Goal: Obtain resource: Obtain resource

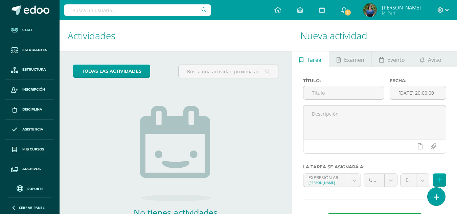
click at [25, 25] on link "Staff" at bounding box center [29, 30] width 49 height 20
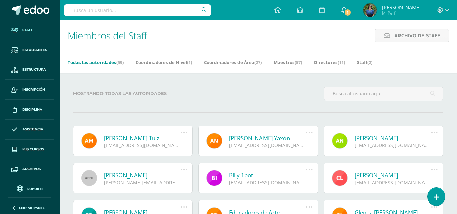
click at [104, 11] on input "text" at bounding box center [137, 10] width 147 height 12
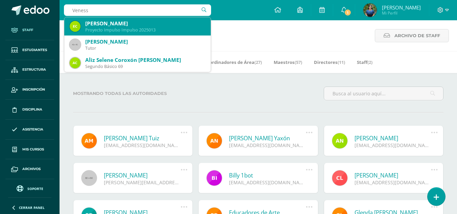
type input "Venessa"
click at [109, 26] on div "Vanessa Raxtún" at bounding box center [145, 23] width 120 height 7
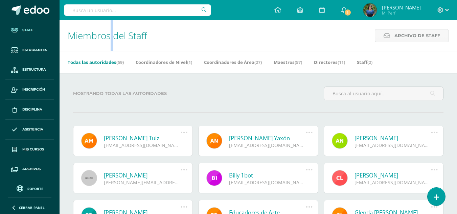
click at [109, 26] on h1 "Miembros del Staff" at bounding box center [108, 35] width 80 height 31
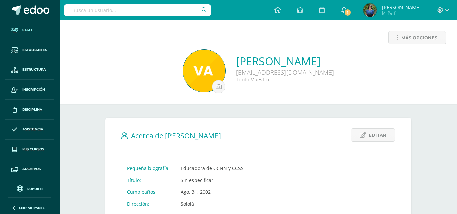
click at [28, 30] on span "Staff" at bounding box center [27, 29] width 11 height 5
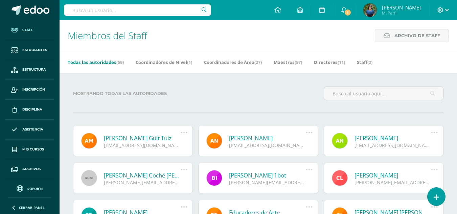
click at [99, 13] on input "text" at bounding box center [137, 10] width 147 height 12
type input "[PERSON_NAME]"
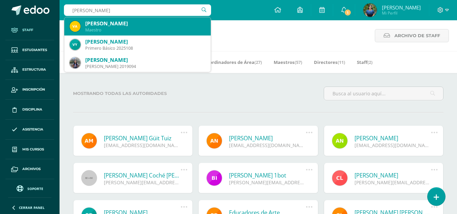
click at [110, 35] on div "Vanessa Raxtún Maestro" at bounding box center [138, 26] width 136 height 18
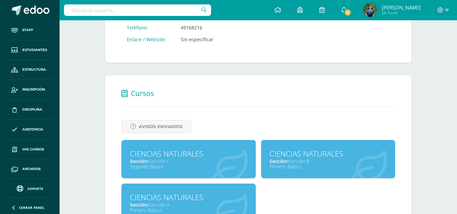
scroll to position [250, 0]
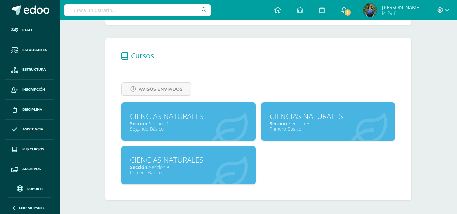
click at [173, 172] on div "Primero Básico" at bounding box center [188, 173] width 117 height 6
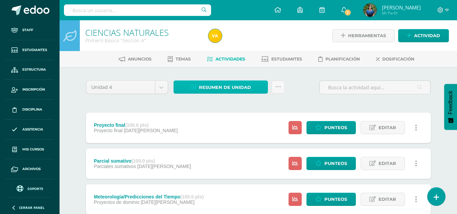
click at [210, 88] on span "Resumen de unidad" at bounding box center [225, 87] width 52 height 13
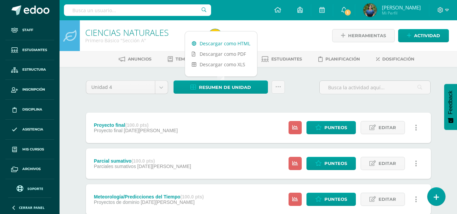
click at [206, 42] on link "Descargar como HTML" at bounding box center [221, 43] width 72 height 10
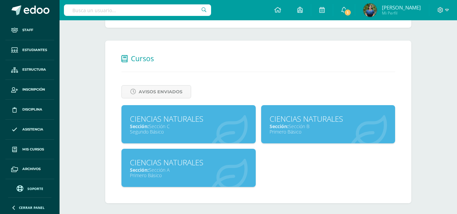
click at [289, 126] on span "Sección:" at bounding box center [279, 126] width 19 height 6
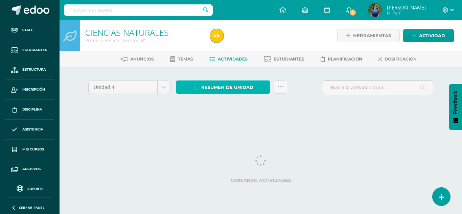
click at [251, 92] on span "Resumen de unidad" at bounding box center [227, 87] width 52 height 13
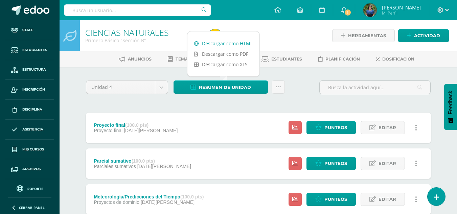
click at [219, 42] on link "Descargar como HTML" at bounding box center [224, 43] width 72 height 10
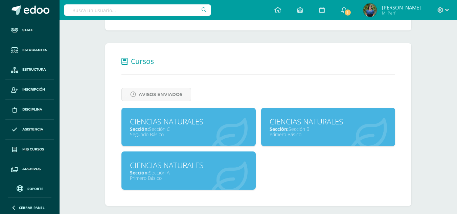
click at [179, 116] on div "CIENCIAS NATURALES Sección: Sección C Segundo Básico" at bounding box center [189, 127] width 134 height 38
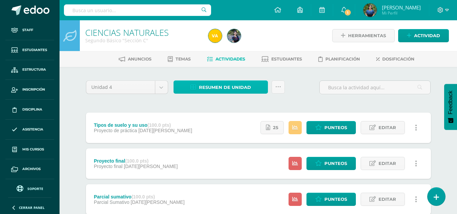
click at [209, 87] on span "Resumen de unidad" at bounding box center [225, 87] width 52 height 13
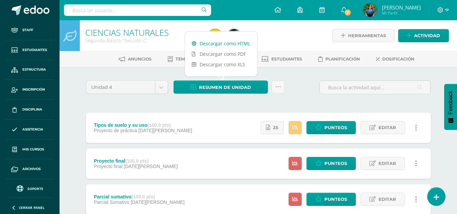
click at [210, 46] on link "Descargar como HTML" at bounding box center [221, 43] width 72 height 10
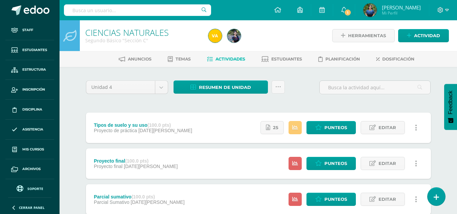
click at [121, 10] on input "text" at bounding box center [137, 10] width 147 height 12
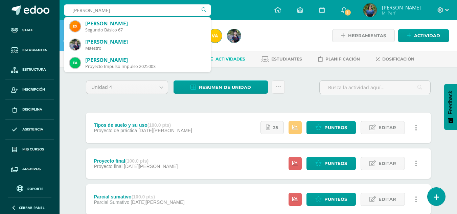
type input "[PERSON_NAME]"
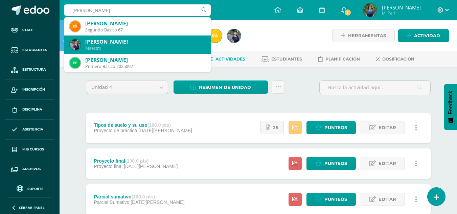
click at [132, 52] on div "[PERSON_NAME]" at bounding box center [138, 45] width 136 height 18
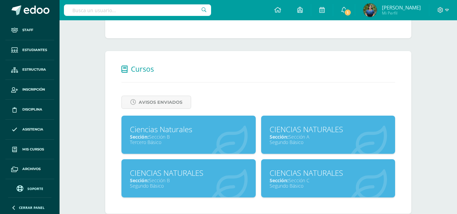
scroll to position [250, 0]
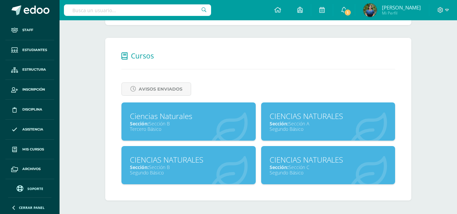
click at [286, 120] on div "CIENCIAS NATURALES" at bounding box center [328, 116] width 117 height 10
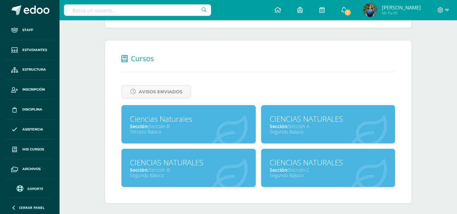
click at [168, 170] on div "Sección: Sección B" at bounding box center [188, 170] width 117 height 6
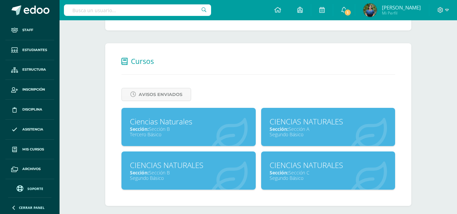
click at [283, 173] on span "Sección:" at bounding box center [279, 173] width 19 height 6
click at [167, 121] on div "Ciencias Naturales" at bounding box center [188, 121] width 117 height 10
click at [115, 12] on input "text" at bounding box center [137, 10] width 147 height 12
type input "Ste"
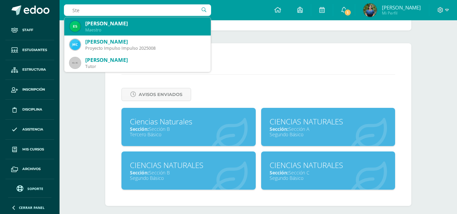
click at [121, 25] on div "Estefany Pahola Chiyal Peréz" at bounding box center [145, 23] width 120 height 7
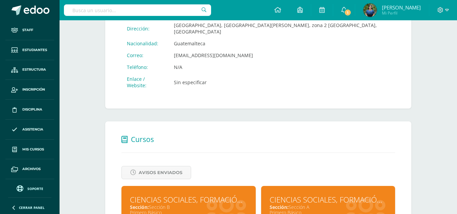
scroll to position [219, 0]
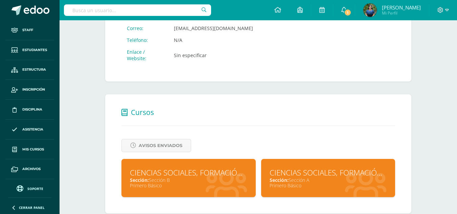
click at [293, 168] on div "CIENCIAS SOCIALES, FORMACIÓN CIUDADANA E INTERCULTURALIDAD" at bounding box center [328, 173] width 117 height 10
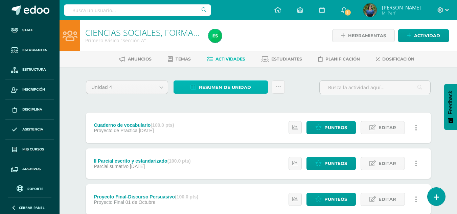
click at [187, 88] on link "Resumen de unidad" at bounding box center [221, 87] width 94 height 13
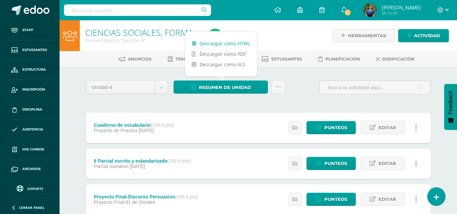
click at [195, 45] on icon at bounding box center [194, 43] width 5 height 5
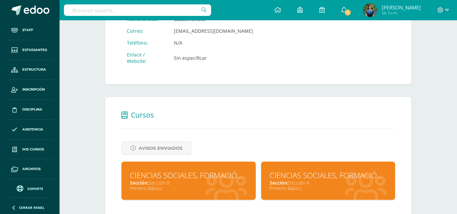
click at [162, 170] on div "CIENCIAS SOCIALES, FORMACIÓN CIUDADANA E INTERCULTURALIDAD" at bounding box center [188, 175] width 117 height 10
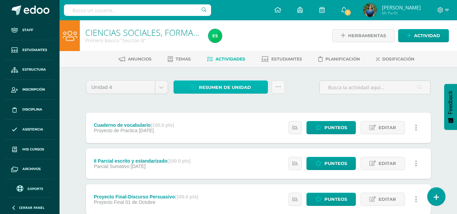
click at [202, 87] on span "Resumen de unidad" at bounding box center [225, 87] width 52 height 13
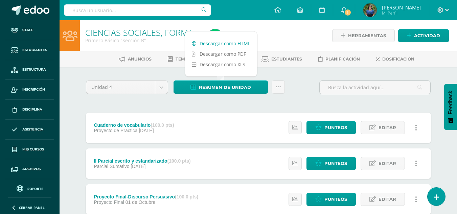
click at [203, 46] on link "Descargar como HTML" at bounding box center [221, 43] width 72 height 10
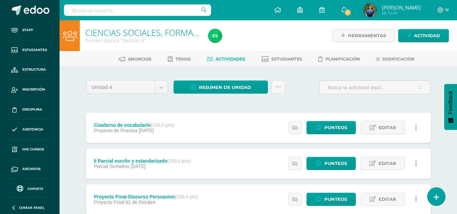
click at [105, 8] on input "text" at bounding box center [137, 10] width 147 height 12
type input "Elvis"
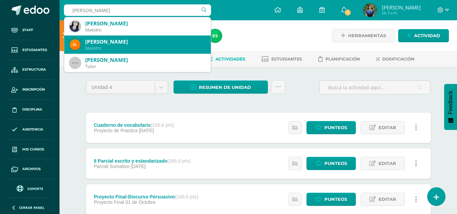
click at [107, 39] on div "Elvis Orlando Saloj Chumil" at bounding box center [145, 41] width 120 height 7
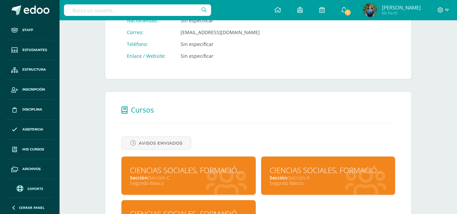
scroll to position [250, 0]
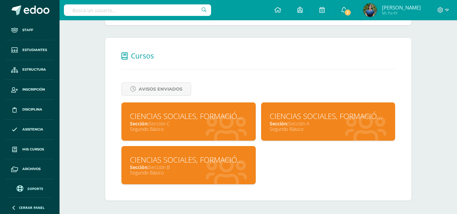
click at [283, 124] on span "Sección:" at bounding box center [279, 124] width 19 height 6
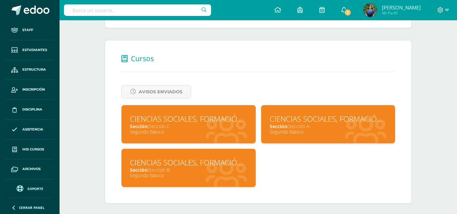
click at [166, 169] on div "Sección: Sección B" at bounding box center [188, 170] width 117 height 6
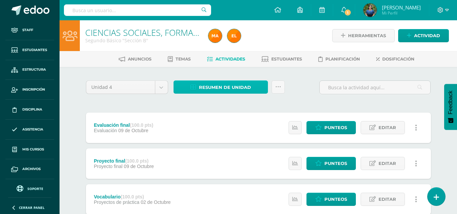
click at [214, 91] on span "Resumen de unidad" at bounding box center [225, 87] width 52 height 13
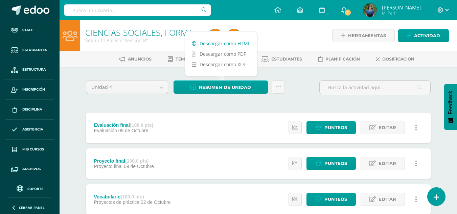
click at [208, 42] on link "Descargar como HTML" at bounding box center [221, 43] width 72 height 10
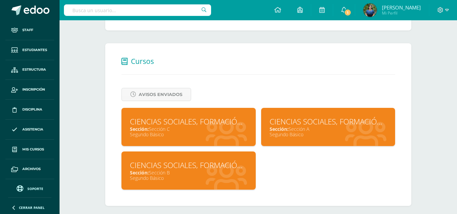
click at [193, 124] on div "CIENCIAS SOCIALES, FORMACIÓN CIUDADANA E INTERCULTURALIDAD" at bounding box center [188, 121] width 117 height 10
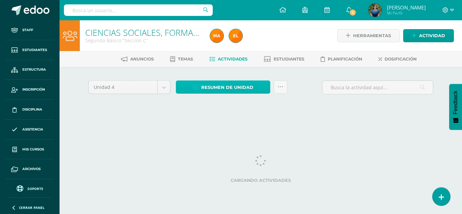
click at [215, 92] on span "Resumen de unidad" at bounding box center [227, 87] width 52 height 13
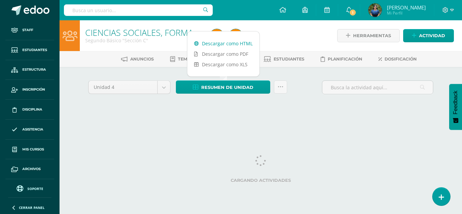
click at [214, 44] on link "Descargar como HTML" at bounding box center [224, 43] width 72 height 10
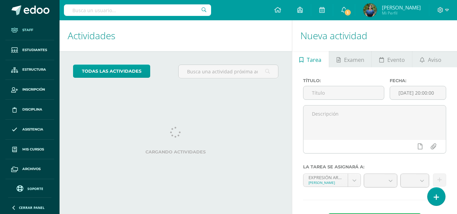
click at [18, 29] on icon at bounding box center [14, 29] width 7 height 5
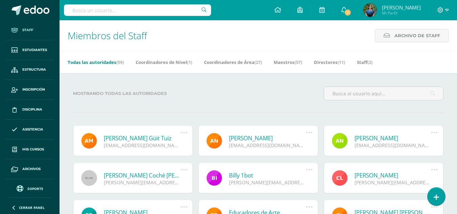
click at [89, 9] on input "text" at bounding box center [137, 10] width 147 height 12
click at [103, 8] on input "Gabriela" at bounding box center [137, 10] width 147 height 12
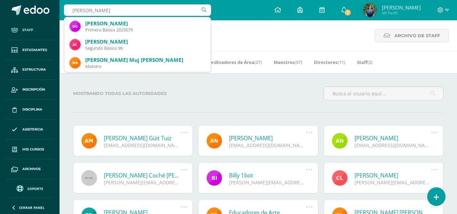
type input "Gabriela"
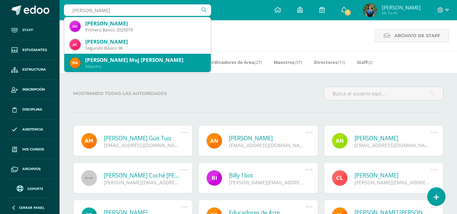
click at [114, 65] on div "Maestro" at bounding box center [145, 67] width 120 height 6
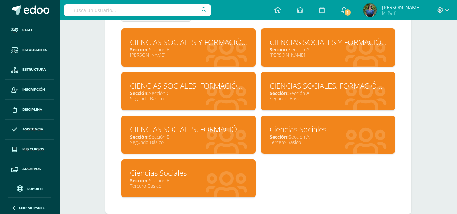
scroll to position [324, 0]
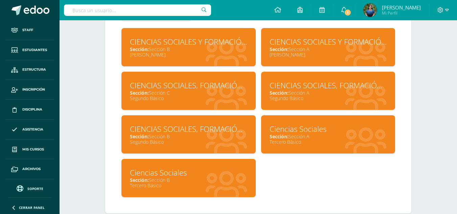
click at [307, 136] on div "Sección: Sección A" at bounding box center [328, 136] width 117 height 6
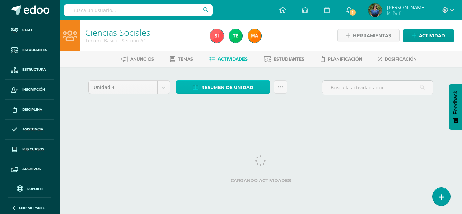
click at [228, 89] on span "Resumen de unidad" at bounding box center [227, 87] width 52 height 13
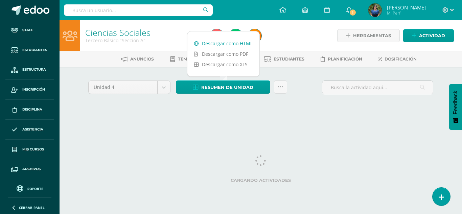
click at [228, 41] on link "Descargar como HTML" at bounding box center [224, 43] width 72 height 10
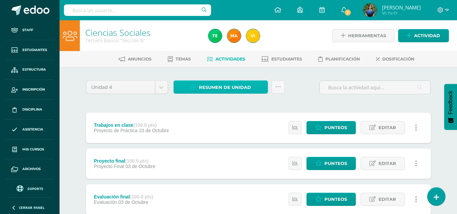
click at [214, 90] on span "Resumen de unidad" at bounding box center [225, 87] width 52 height 13
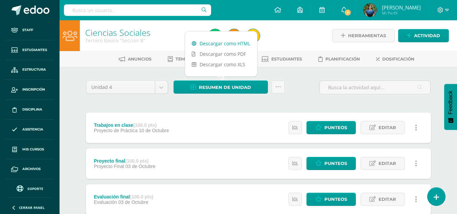
click at [196, 44] on icon at bounding box center [194, 43] width 5 height 5
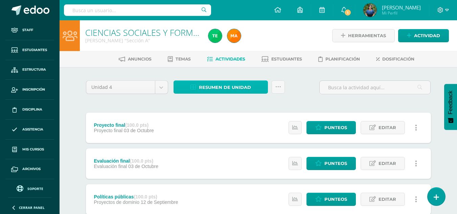
click at [225, 83] on span "Resumen de unidad" at bounding box center [225, 87] width 52 height 13
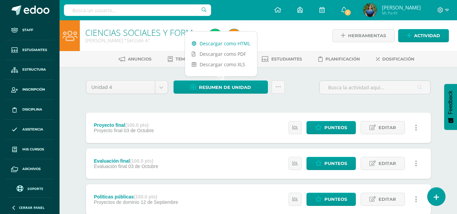
click at [216, 44] on link "Descargar como HTML" at bounding box center [221, 43] width 72 height 10
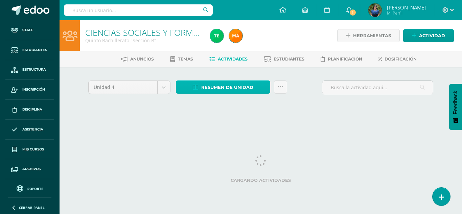
click at [208, 93] on span "Resumen de unidad" at bounding box center [227, 87] width 52 height 13
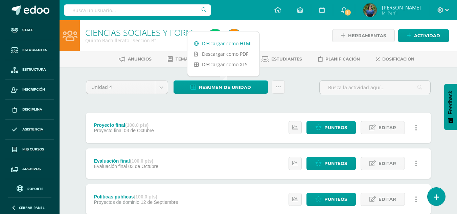
click at [204, 47] on link "Descargar como HTML" at bounding box center [224, 43] width 72 height 10
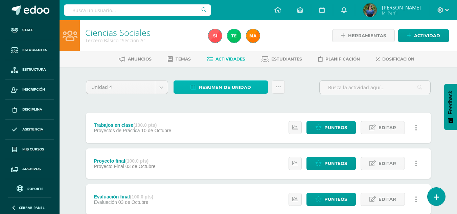
click at [244, 86] on span "Resumen de unidad" at bounding box center [225, 87] width 52 height 13
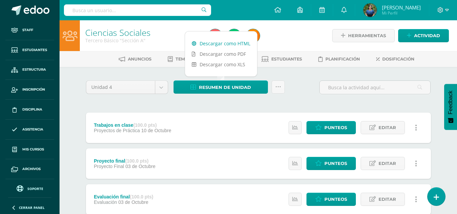
click at [232, 44] on link "Descargar como HTML" at bounding box center [221, 43] width 72 height 10
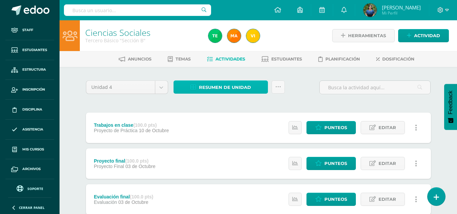
click at [225, 88] on span "Resumen de unidad" at bounding box center [225, 87] width 52 height 13
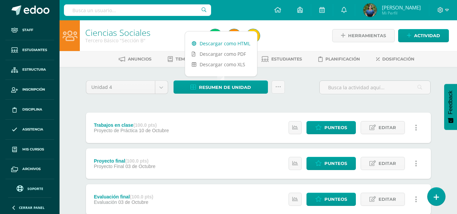
click at [237, 41] on link "Descargar como HTML" at bounding box center [221, 43] width 72 height 10
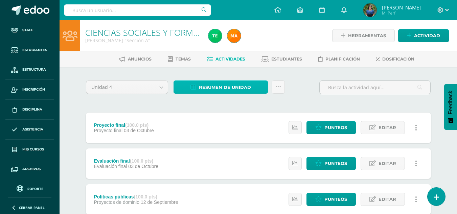
click at [226, 85] on span "Resumen de unidad" at bounding box center [225, 87] width 52 height 13
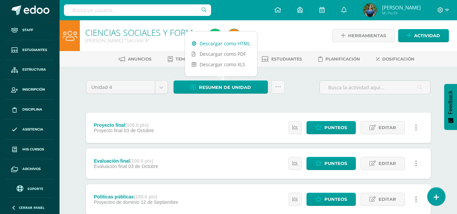
click at [221, 44] on link "Descargar como HTML" at bounding box center [221, 43] width 72 height 10
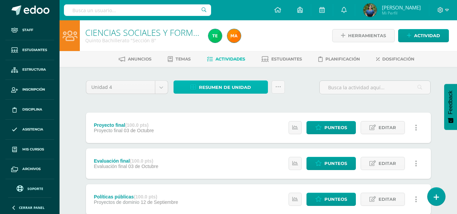
click at [222, 90] on span "Resumen de unidad" at bounding box center [225, 87] width 52 height 13
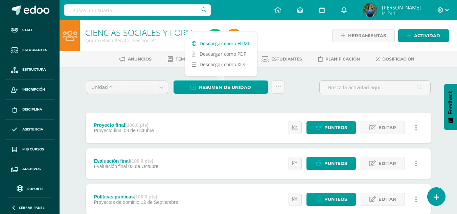
click at [223, 45] on link "Descargar como HTML" at bounding box center [221, 43] width 72 height 10
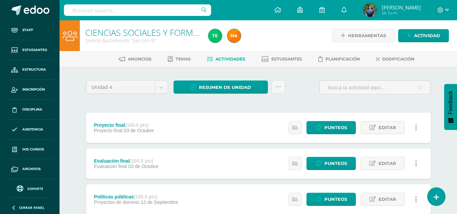
click at [99, 12] on input "text" at bounding box center [137, 10] width 147 height 12
type input "Teodora"
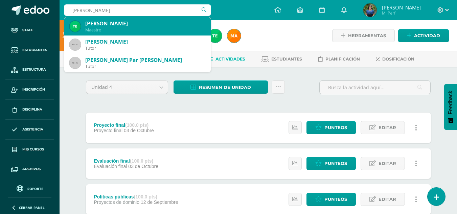
click at [105, 26] on div "Teodora Candelaria Tuyuc García" at bounding box center [145, 23] width 120 height 7
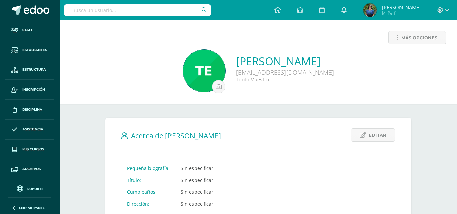
click at [257, 39] on div "Más opciones" at bounding box center [258, 40] width 387 height 19
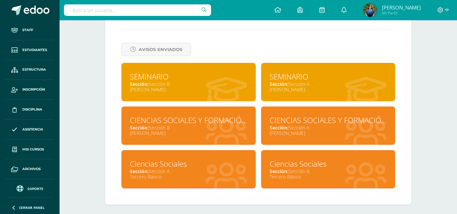
scroll to position [289, 0]
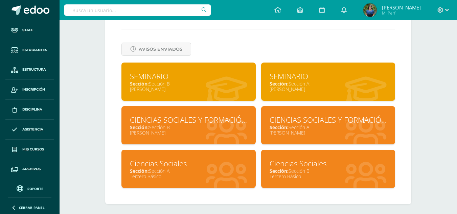
click at [163, 77] on div "SEMINARIO" at bounding box center [188, 76] width 117 height 10
click at [284, 93] on div "SEMINARIO Sección: Sección A Quinto Bachillerato" at bounding box center [328, 82] width 134 height 38
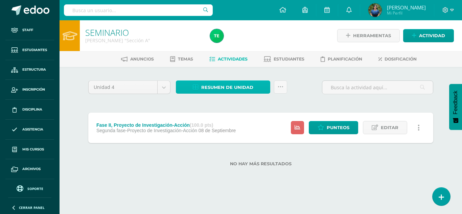
click at [254, 84] on link "Resumen de unidad" at bounding box center [223, 87] width 94 height 13
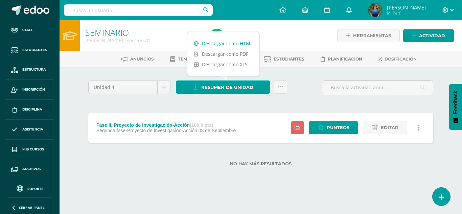
click at [212, 47] on link "Descargar como HTML" at bounding box center [224, 43] width 72 height 10
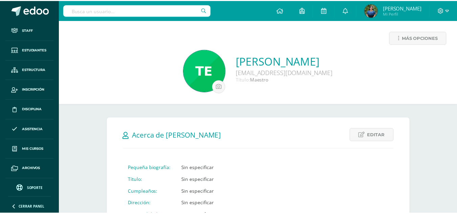
scroll to position [289, 0]
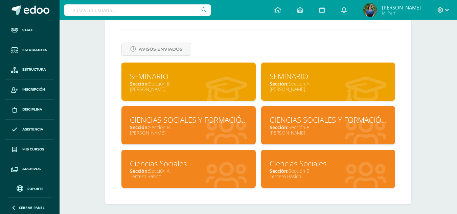
click at [295, 79] on div "SEMINARIO" at bounding box center [328, 76] width 117 height 10
click at [208, 87] on div "[PERSON_NAME]" at bounding box center [188, 89] width 117 height 6
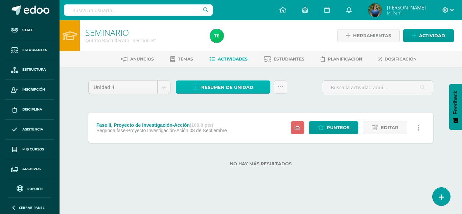
click at [221, 87] on span "Resumen de unidad" at bounding box center [227, 87] width 52 height 13
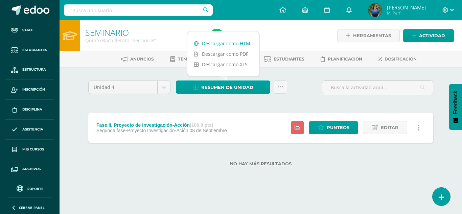
click at [219, 44] on link "Descargar como HTML" at bounding box center [224, 43] width 72 height 10
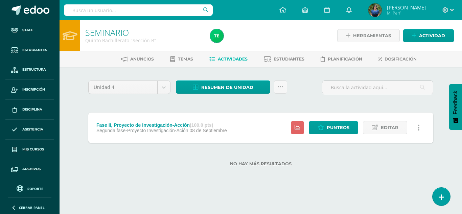
click at [159, 11] on input "text" at bounding box center [138, 10] width 149 height 12
type input "Blan"
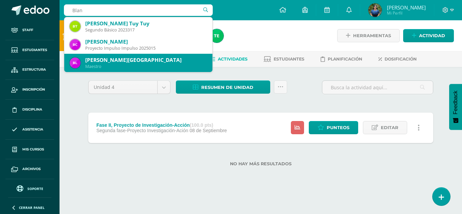
click at [137, 59] on div "Blanca Estela Yaxón Yaxón" at bounding box center [146, 60] width 122 height 7
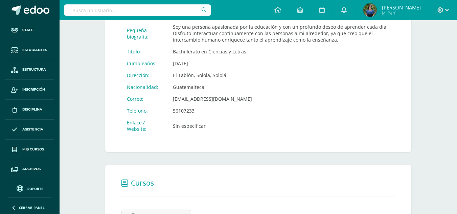
scroll to position [225, 0]
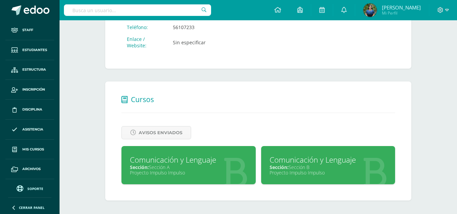
click at [158, 162] on div "Comunicación y Lenguaje" at bounding box center [188, 160] width 117 height 10
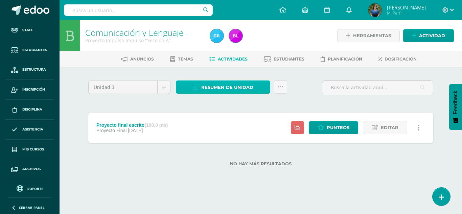
click at [201, 90] on link "Resumen de unidad" at bounding box center [223, 87] width 94 height 13
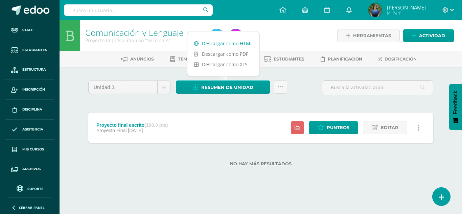
click at [210, 43] on link "Descargar como HTML" at bounding box center [224, 43] width 72 height 10
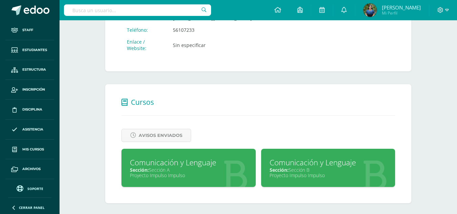
click at [296, 161] on div "Comunicación y Lenguaje" at bounding box center [328, 162] width 117 height 10
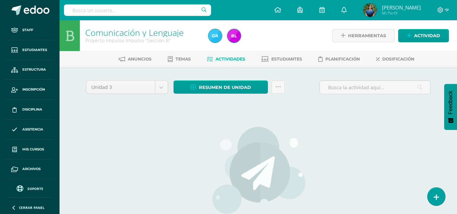
click at [143, 10] on input "text" at bounding box center [137, 10] width 147 height 12
type input "A"
type input "Clara"
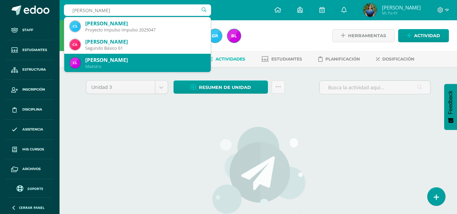
click at [161, 61] on div "Clara Amarilys Aju Cumes" at bounding box center [145, 60] width 120 height 7
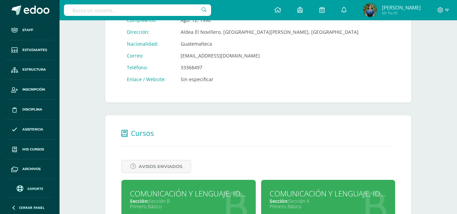
scroll to position [206, 0]
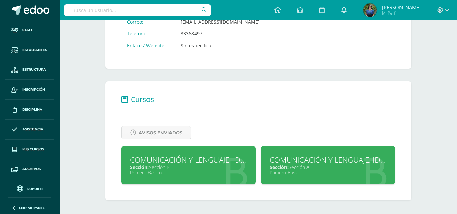
click at [282, 173] on div "Primero Básico" at bounding box center [328, 173] width 117 height 6
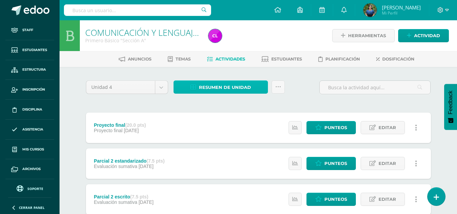
click at [237, 93] on span "Resumen de unidad" at bounding box center [225, 87] width 52 height 13
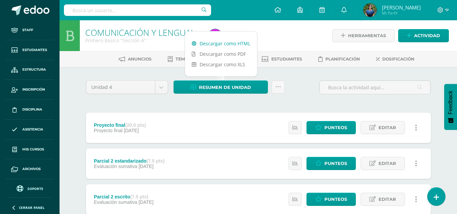
click at [228, 41] on link "Descargar como HTML" at bounding box center [221, 43] width 72 height 10
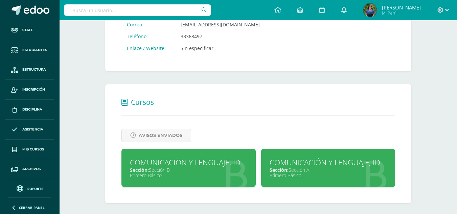
click at [225, 162] on div "COMUNICACIÓN Y LENGUAJE, IDIOMA ESPAÑOL" at bounding box center [188, 162] width 117 height 10
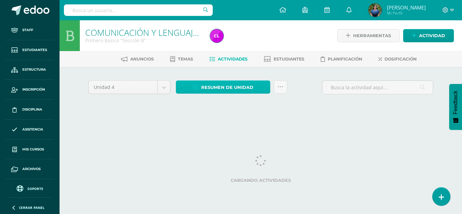
click at [223, 86] on span "Resumen de unidad" at bounding box center [227, 87] width 52 height 13
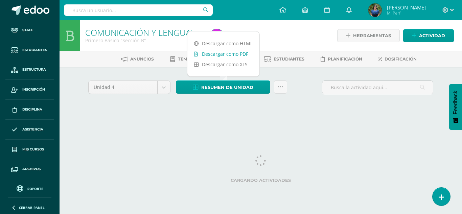
click at [226, 49] on link "Descargar como PDF" at bounding box center [224, 54] width 72 height 10
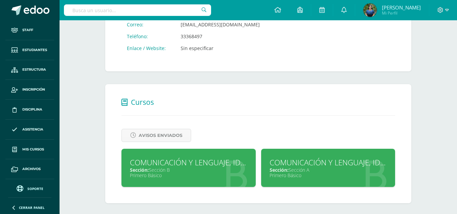
click at [157, 164] on div "COMUNICACIÓN Y LENGUAJE, IDIOMA ESPAÑOL" at bounding box center [188, 162] width 117 height 10
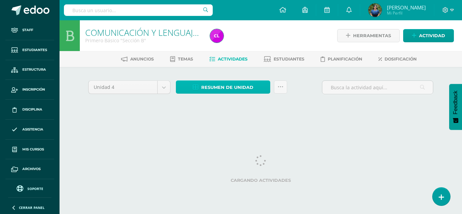
click at [236, 91] on span "Resumen de unidad" at bounding box center [227, 87] width 52 height 13
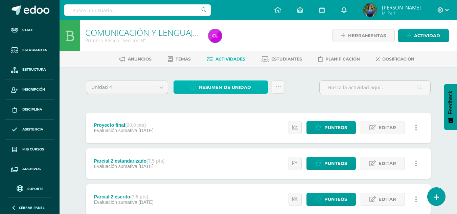
click at [220, 87] on span "Resumen de unidad" at bounding box center [225, 87] width 52 height 13
click at [211, 86] on span "Resumen de unidad" at bounding box center [225, 87] width 52 height 13
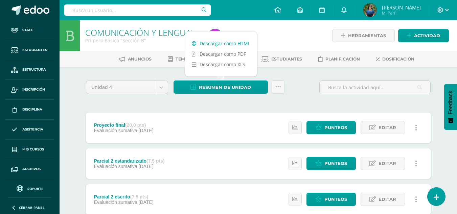
click at [211, 45] on link "Descargar como HTML" at bounding box center [221, 43] width 72 height 10
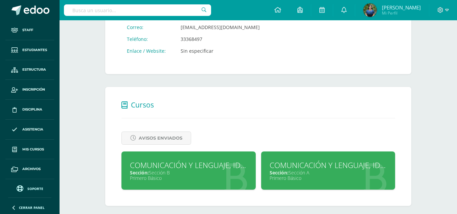
click at [123, 13] on input "text" at bounding box center [137, 10] width 147 height 12
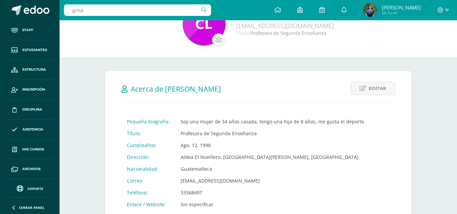
scroll to position [5, 0]
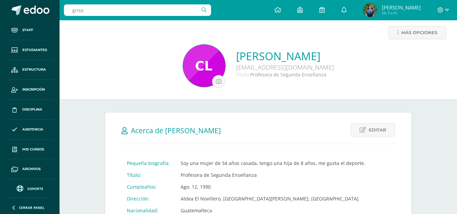
click at [142, 10] on input "grise" at bounding box center [137, 10] width 147 height 12
type input "[PERSON_NAME]"
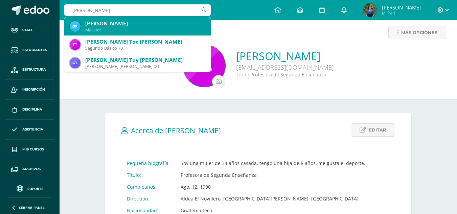
click at [134, 26] on div "[PERSON_NAME]" at bounding box center [145, 23] width 120 height 7
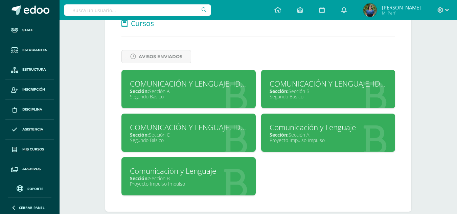
scroll to position [283, 0]
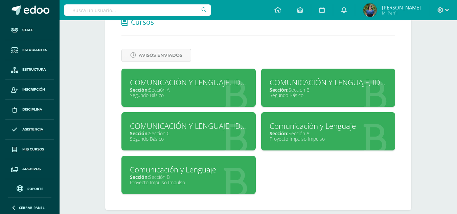
click at [165, 85] on div "COMUNICACIÓN Y LENGUAJE, IDIOMA ESPAÑOL" at bounding box center [188, 82] width 117 height 10
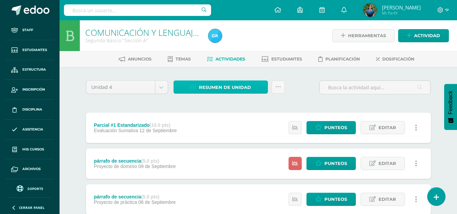
click at [214, 88] on span "Resumen de unidad" at bounding box center [225, 87] width 52 height 13
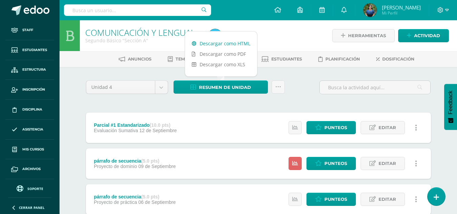
click at [209, 42] on link "Descargar como HTML" at bounding box center [221, 43] width 72 height 10
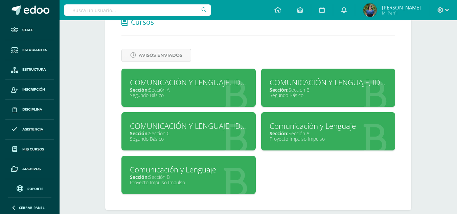
click at [298, 86] on div "COMUNICACIÓN Y LENGUAJE, IDIOMA ESPAÑOL" at bounding box center [328, 82] width 117 height 10
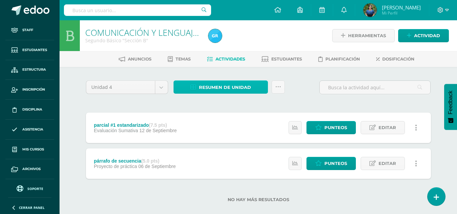
click at [256, 90] on link "Resumen de unidad" at bounding box center [221, 87] width 94 height 13
click at [231, 46] on div at bounding box center [269, 35] width 126 height 31
click at [228, 84] on span "Resumen de unidad" at bounding box center [225, 87] width 52 height 13
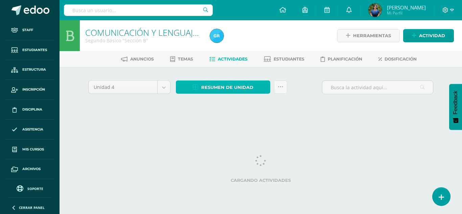
click at [242, 82] on span "Resumen de unidad" at bounding box center [227, 87] width 52 height 13
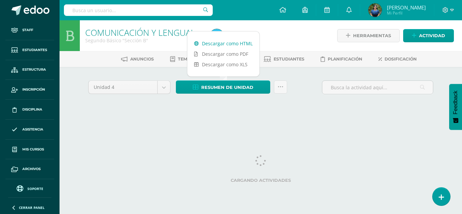
click at [226, 46] on link "Descargar como HTML" at bounding box center [224, 43] width 72 height 10
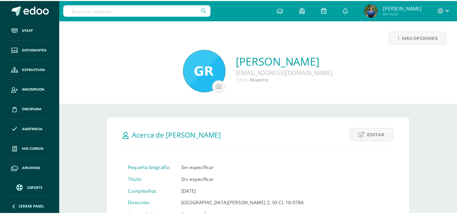
scroll to position [283, 0]
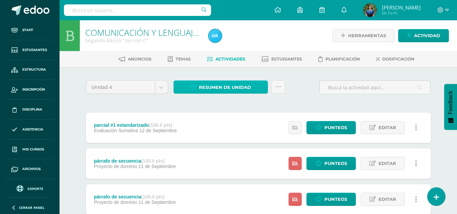
click at [209, 87] on span "Resumen de unidad" at bounding box center [225, 87] width 52 height 13
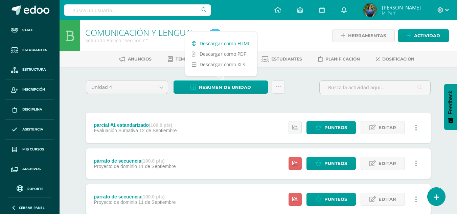
click at [204, 46] on link "Descargar como HTML" at bounding box center [221, 43] width 72 height 10
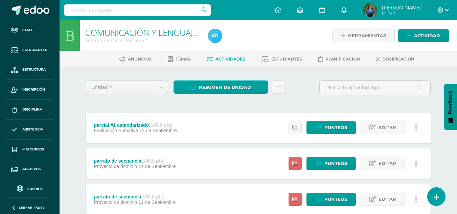
click at [142, 5] on input "text" at bounding box center [137, 10] width 147 height 12
type input "Melia"
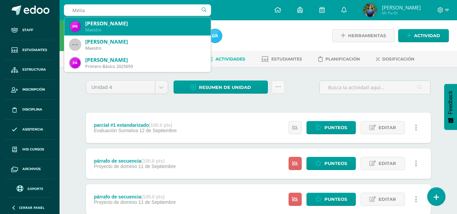
click at [132, 25] on div "Melia Emiliana Serech Ajquijay" at bounding box center [145, 23] width 120 height 7
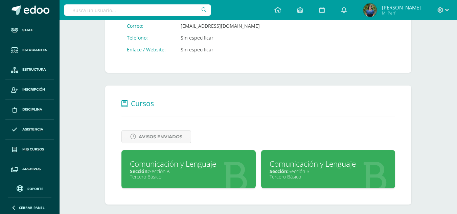
scroll to position [206, 0]
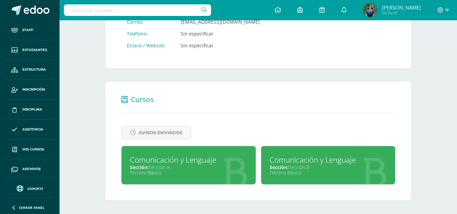
click at [170, 166] on div "Sección: Sección A" at bounding box center [188, 167] width 117 height 6
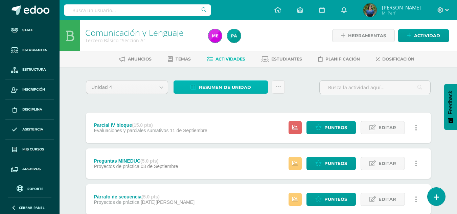
click at [223, 89] on span "Resumen de unidad" at bounding box center [225, 87] width 52 height 13
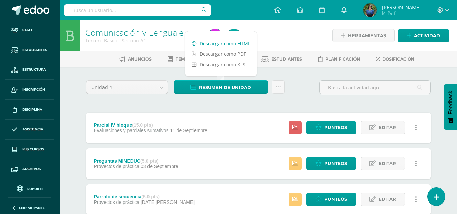
click at [215, 45] on link "Descargar como HTML" at bounding box center [221, 43] width 72 height 10
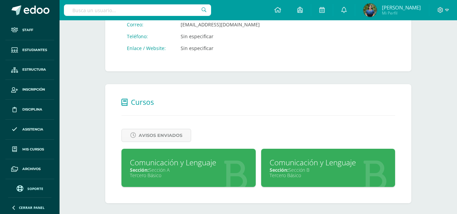
click at [309, 165] on div "Comunicación y Lenguaje" at bounding box center [328, 162] width 117 height 10
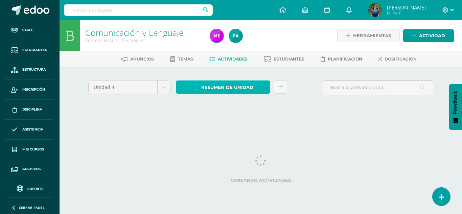
click at [234, 91] on span "Resumen de unidad" at bounding box center [227, 87] width 52 height 13
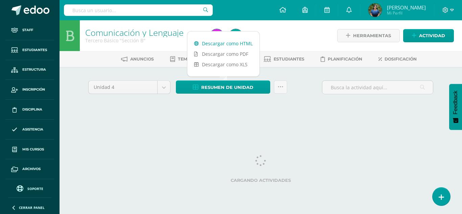
click at [218, 46] on link "Descargar como HTML" at bounding box center [224, 43] width 72 height 10
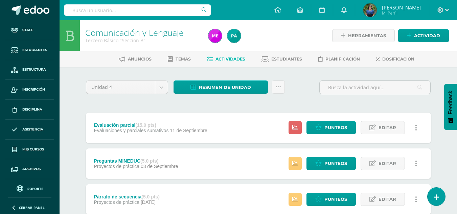
drag, startPoint x: 152, startPoint y: 16, endPoint x: 154, endPoint y: 14, distance: 3.6
click at [154, 14] on div at bounding box center [137, 10] width 147 height 20
click at [154, 14] on input "text" at bounding box center [137, 10] width 147 height 12
type input "Paula"
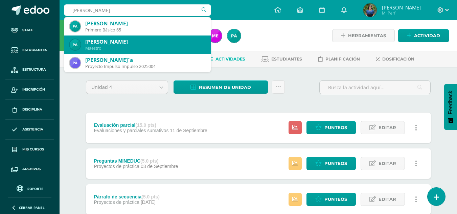
click at [150, 49] on div "Maestro" at bounding box center [145, 48] width 120 height 6
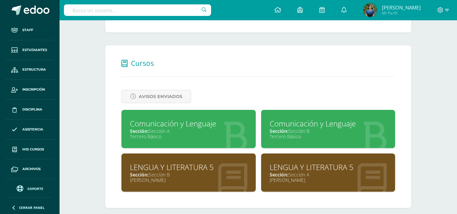
scroll to position [250, 0]
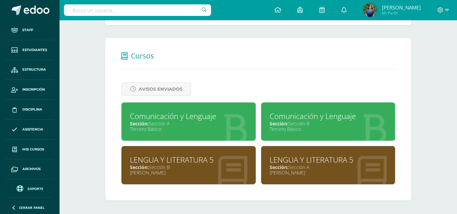
click at [340, 169] on div "Sección: Sección A" at bounding box center [328, 167] width 117 height 6
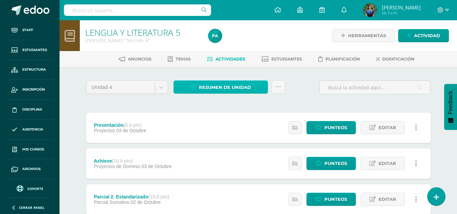
click at [255, 89] on link "Resumen de unidad" at bounding box center [221, 87] width 94 height 13
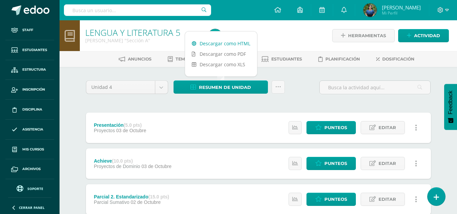
click at [222, 45] on link "Descargar como HTML" at bounding box center [221, 43] width 72 height 10
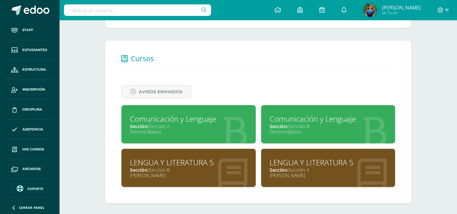
click at [160, 165] on div "LENGUA Y LITERATURA 5" at bounding box center [188, 162] width 117 height 10
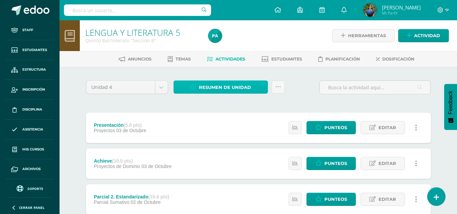
click at [205, 93] on span "Resumen de unidad" at bounding box center [225, 87] width 52 height 13
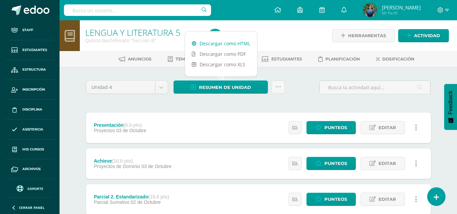
click at [208, 45] on link "Descargar como HTML" at bounding box center [221, 43] width 72 height 10
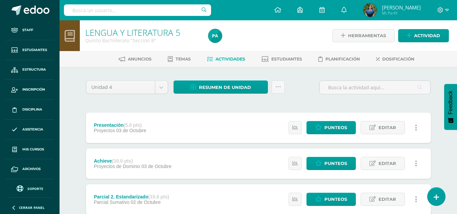
click at [162, 9] on input "text" at bounding box center [137, 10] width 147 height 12
type input "ñ"
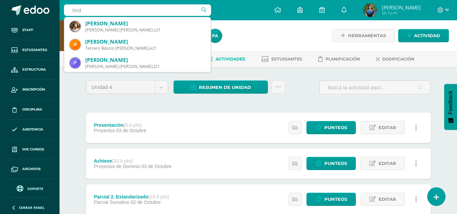
type input "linda"
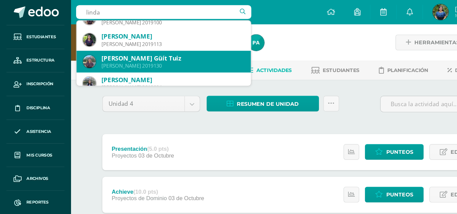
scroll to position [848, 0]
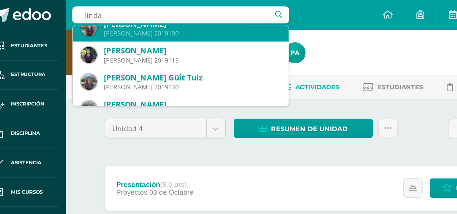
click at [94, 24] on div "Quinto Bachillerato 2019100" at bounding box center [145, 23] width 120 height 6
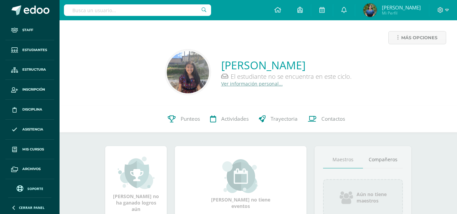
click at [194, 72] on img at bounding box center [188, 72] width 42 height 42
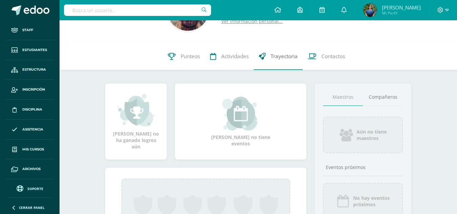
scroll to position [62, 0]
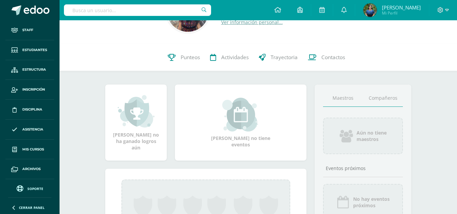
click at [393, 98] on link "Compañeros" at bounding box center [383, 98] width 40 height 17
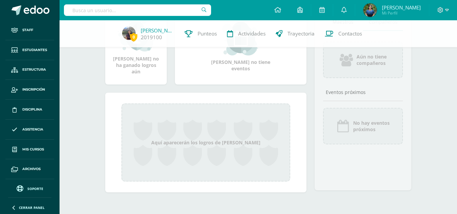
scroll to position [0, 0]
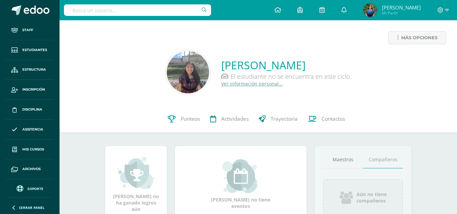
click at [197, 74] on img at bounding box center [188, 72] width 42 height 42
click at [402, 38] on span "Más opciones" at bounding box center [420, 37] width 36 height 13
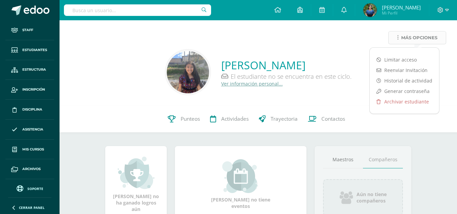
click at [397, 34] on link "Más opciones" at bounding box center [418, 37] width 58 height 13
click at [306, 70] on link "[PERSON_NAME]" at bounding box center [286, 65] width 130 height 15
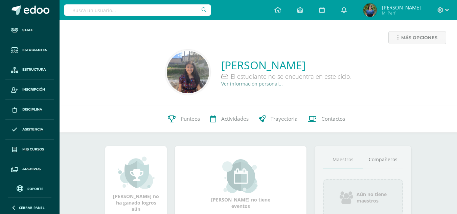
click at [251, 83] on link "Ver información personal..." at bounding box center [252, 84] width 62 height 6
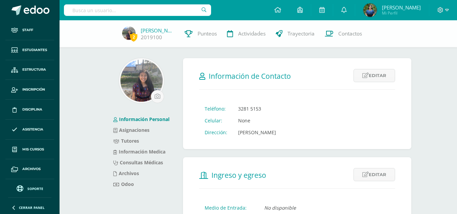
click at [147, 74] on img at bounding box center [142, 81] width 42 height 42
click at [158, 99] on input "file" at bounding box center [157, 96] width 13 height 13
click at [152, 82] on img at bounding box center [142, 81] width 42 height 42
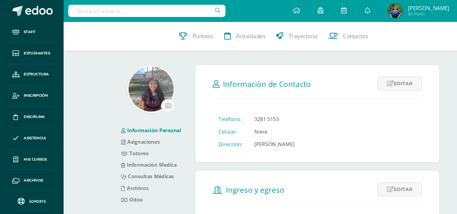
click at [151, 10] on input "text" at bounding box center [137, 10] width 147 height 12
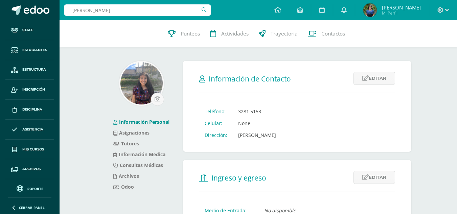
click at [172, 14] on input "Gladys Maribel Guarcax Pablo" at bounding box center [137, 10] width 147 height 12
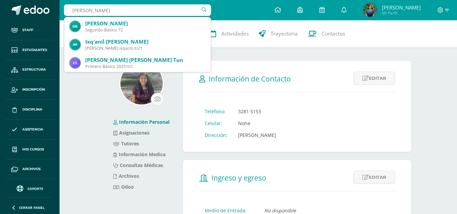
type input "Gladys"
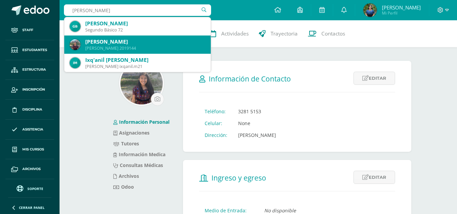
click at [143, 40] on div "Gladys Marisol Tun Mendoza" at bounding box center [145, 41] width 120 height 7
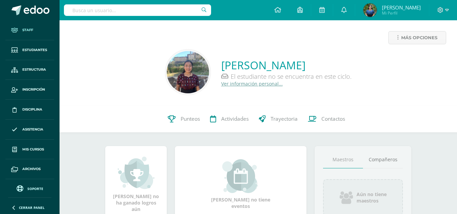
click at [28, 32] on span "Staff" at bounding box center [27, 29] width 11 height 5
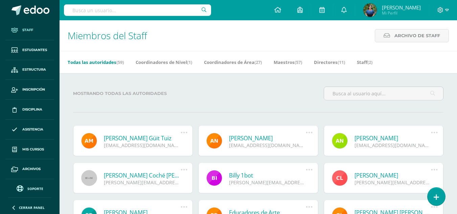
click at [289, 89] on div "Mostrando todas las autoridades" at bounding box center [258, 96] width 376 height 19
click at [154, 14] on input "text" at bounding box center [137, 10] width 147 height 12
type input "Linda"
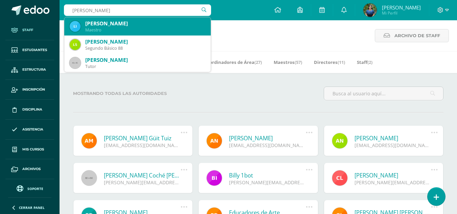
click at [148, 24] on div "Linda Pablo" at bounding box center [145, 23] width 120 height 7
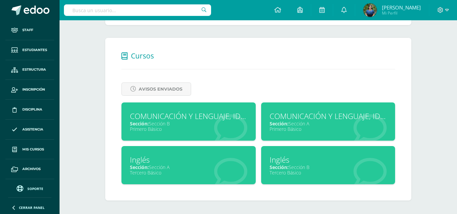
scroll to position [250, 0]
click at [300, 116] on div "COMUNICACIÓN Y LENGUAJE, IDIOMA EXTRANJERO" at bounding box center [328, 116] width 117 height 10
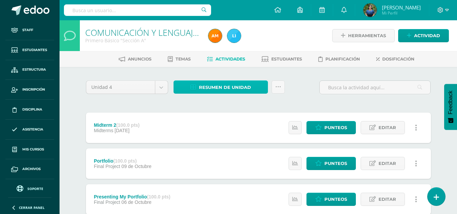
click at [239, 89] on span "Resumen de unidad" at bounding box center [225, 87] width 52 height 13
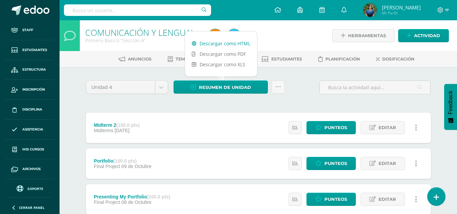
click at [221, 48] on link "Descargar como HTML" at bounding box center [221, 43] width 72 height 10
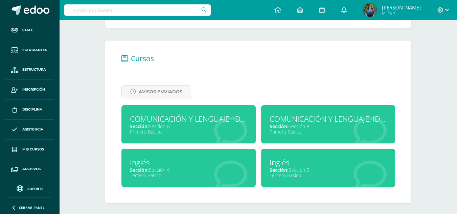
click at [177, 123] on div "COMUNICACIÓN Y LENGUAJE, IDIOMA EXTRANJERO" at bounding box center [188, 119] width 117 height 10
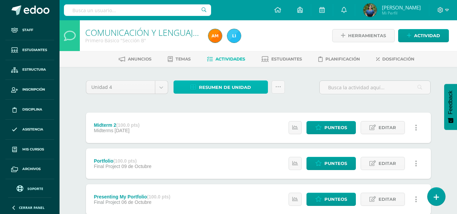
click at [203, 87] on span "Resumen de unidad" at bounding box center [225, 87] width 52 height 13
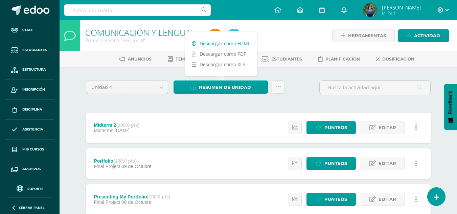
click at [208, 47] on link "Descargar como HTML" at bounding box center [221, 43] width 72 height 10
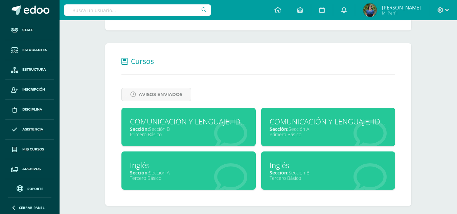
scroll to position [250, 0]
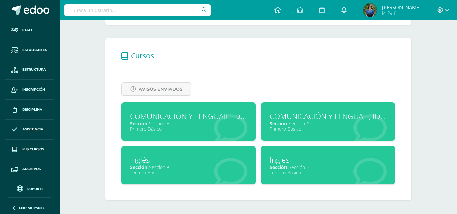
click at [150, 160] on div "Inglés" at bounding box center [188, 160] width 117 height 10
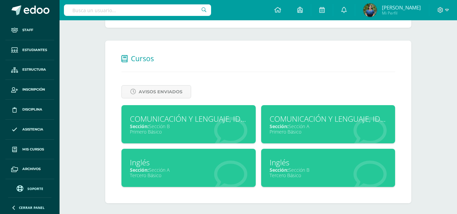
click at [291, 176] on div "Tercero Básico" at bounding box center [328, 175] width 117 height 6
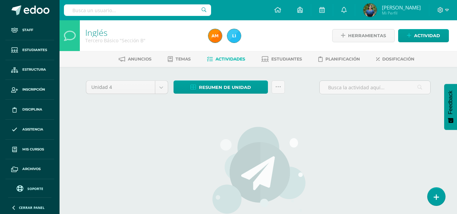
click at [133, 14] on input "text" at bounding box center [137, 10] width 147 height 12
type input "Marlyn"
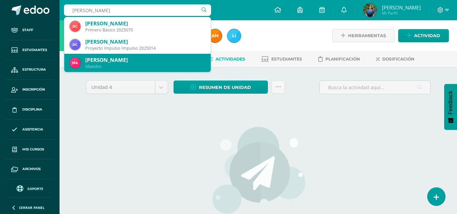
click at [122, 60] on div "[PERSON_NAME]" at bounding box center [145, 60] width 120 height 7
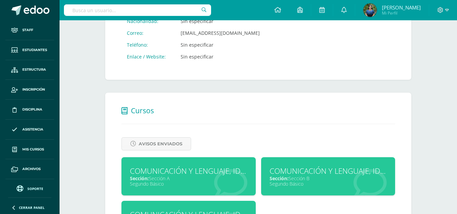
scroll to position [250, 0]
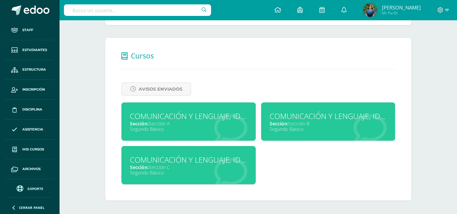
click at [169, 130] on div "Segundo Básico" at bounding box center [188, 129] width 117 height 6
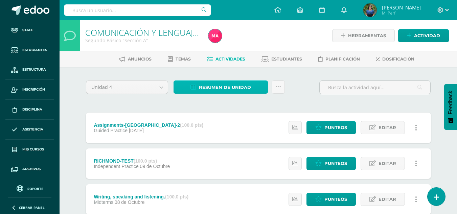
click at [218, 89] on span "Resumen de unidad" at bounding box center [225, 87] width 52 height 13
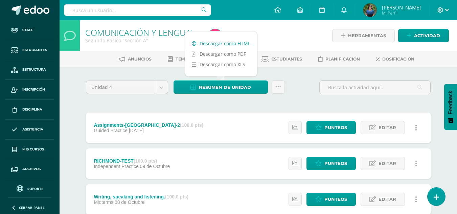
click at [219, 46] on link "Descargar como HTML" at bounding box center [221, 43] width 72 height 10
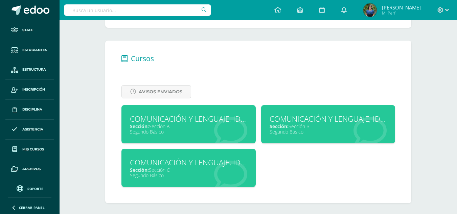
click at [296, 129] on div "Segundo Básico" at bounding box center [328, 132] width 117 height 6
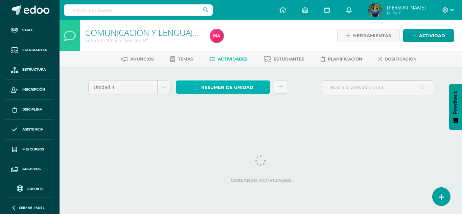
click at [233, 86] on span "Resumen de unidad" at bounding box center [227, 87] width 52 height 13
click at [217, 86] on span "Resumen de unidad" at bounding box center [227, 87] width 52 height 13
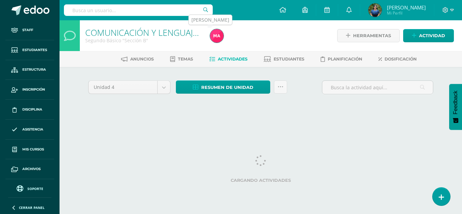
click at [214, 42] on link at bounding box center [217, 36] width 14 height 14
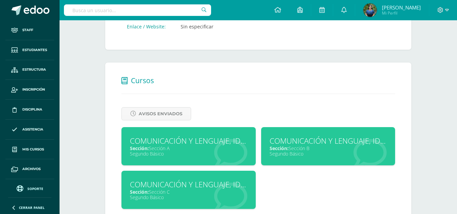
scroll to position [250, 0]
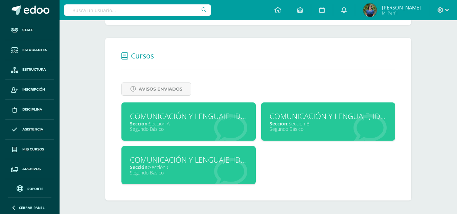
click at [306, 127] on div "Sección: Sección B" at bounding box center [328, 124] width 117 height 6
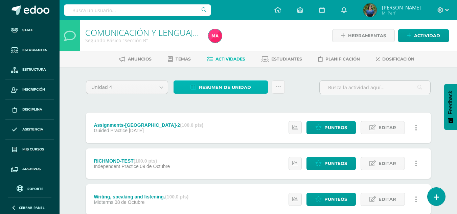
click at [234, 90] on span "Resumen de unidad" at bounding box center [225, 87] width 52 height 13
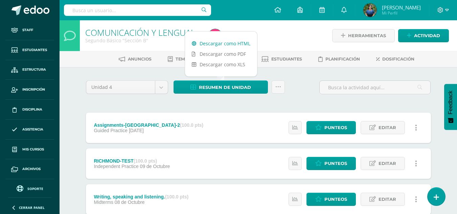
click at [238, 42] on link "Descargar como HTML" at bounding box center [221, 43] width 72 height 10
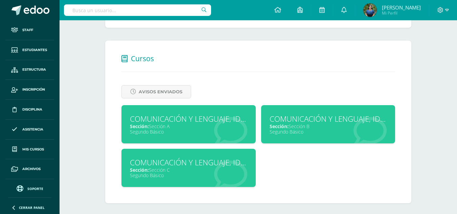
click at [174, 164] on div "COMUNICACIÓN Y LENGUAJE, IDIOMA EXTRANJERO" at bounding box center [188, 162] width 117 height 10
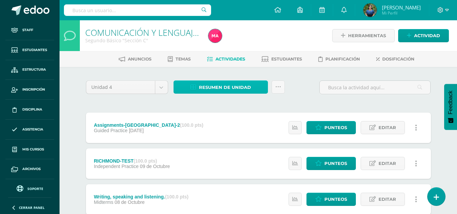
click at [224, 90] on span "Resumen de unidad" at bounding box center [225, 87] width 52 height 13
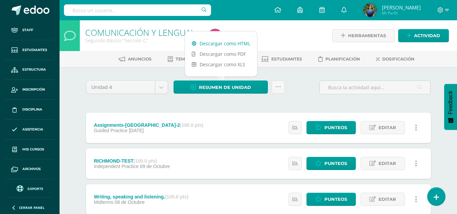
click at [226, 46] on link "Descargar como HTML" at bounding box center [221, 43] width 72 height 10
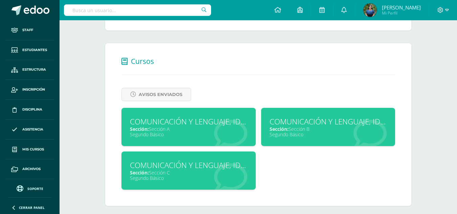
click at [152, 8] on input "text" at bounding box center [137, 10] width 147 height 12
type input "Ixchely"
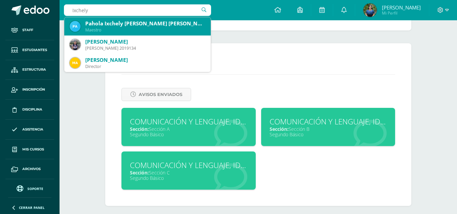
click at [149, 20] on div "Pahola [PERSON_NAME] [PERSON_NAME] [PERSON_NAME] Maestro" at bounding box center [138, 26] width 136 height 18
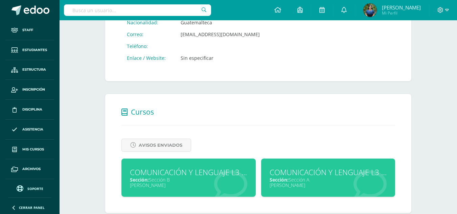
scroll to position [206, 0]
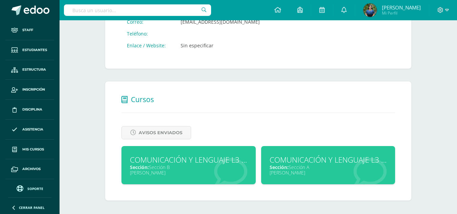
click at [296, 160] on div "COMUNICACIÓN Y LENGUAJE L3 (INGLÉS)" at bounding box center [328, 160] width 117 height 10
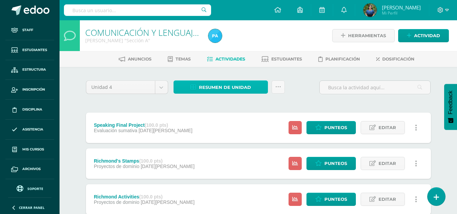
click at [231, 89] on span "Resumen de unidad" at bounding box center [225, 87] width 52 height 13
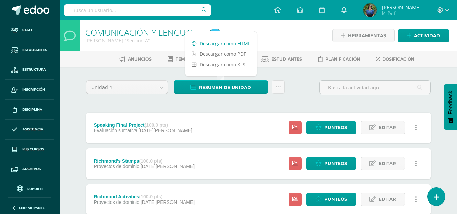
click at [235, 42] on link "Descargar como HTML" at bounding box center [221, 43] width 72 height 10
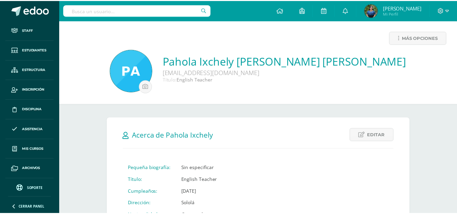
scroll to position [203, 0]
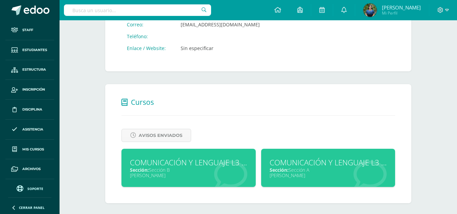
click at [189, 167] on div "COMUNICACIÓN Y LENGUAJE L3 (INGLÉS)" at bounding box center [188, 162] width 117 height 10
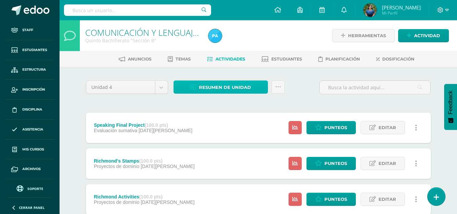
click at [228, 90] on span "Resumen de unidad" at bounding box center [225, 87] width 52 height 13
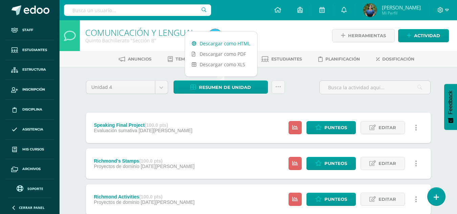
click at [228, 43] on link "Descargar como HTML" at bounding box center [221, 43] width 72 height 10
click at [185, 14] on input "text" at bounding box center [137, 10] width 147 height 12
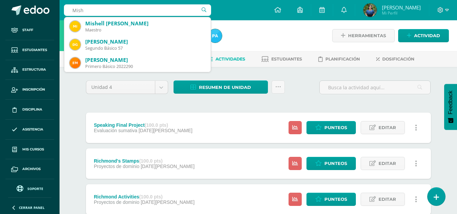
type input "Mishe"
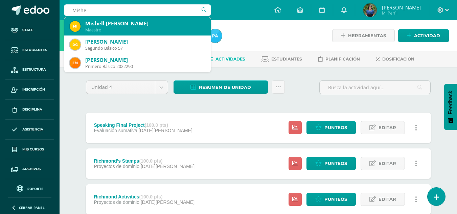
click at [158, 25] on div "Mishell Yulissa Isabel Yaxón Bocel" at bounding box center [145, 23] width 120 height 7
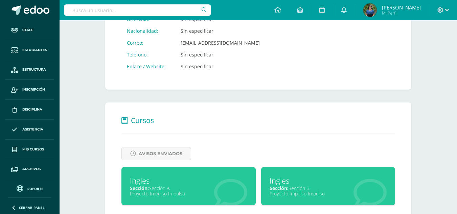
scroll to position [206, 0]
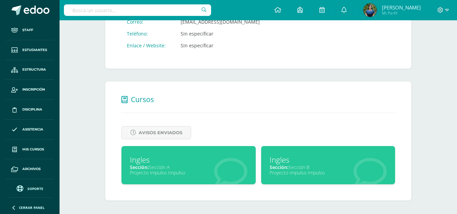
click at [178, 172] on div "Proyecto Impulso Impulso" at bounding box center [188, 173] width 117 height 6
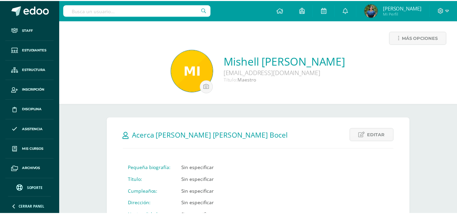
scroll to position [203, 0]
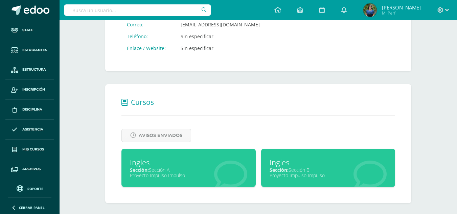
click at [298, 165] on div "Ingles" at bounding box center [328, 162] width 117 height 10
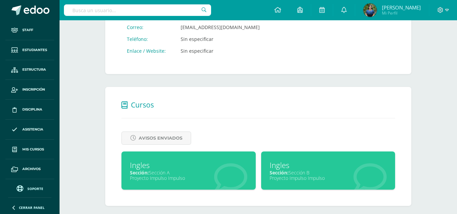
click at [129, 8] on input "text" at bounding box center [137, 10] width 147 height 12
type input "[PERSON_NAME]"
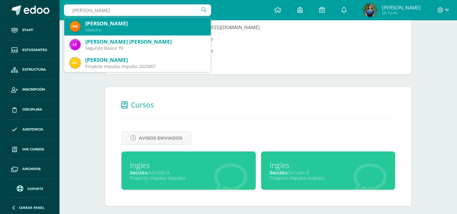
click at [129, 27] on div "Maestro" at bounding box center [145, 30] width 120 height 6
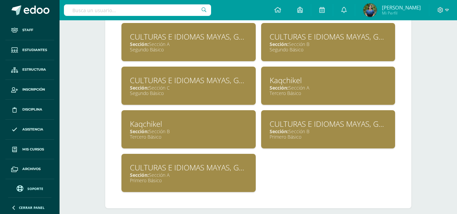
scroll to position [330, 0]
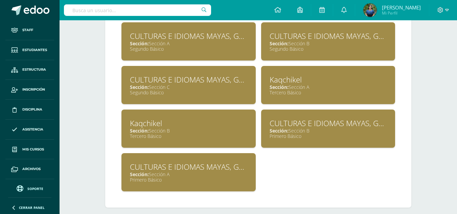
click at [162, 178] on div "Primero Básico" at bounding box center [188, 180] width 117 height 6
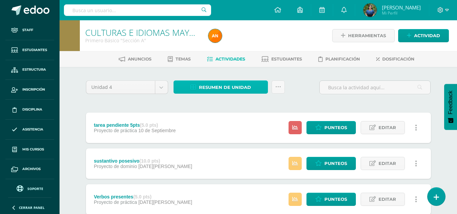
click at [214, 88] on span "Resumen de unidad" at bounding box center [225, 87] width 52 height 13
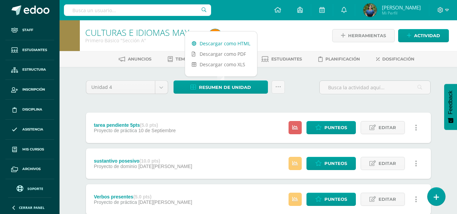
click at [211, 43] on link "Descargar como HTML" at bounding box center [221, 43] width 72 height 10
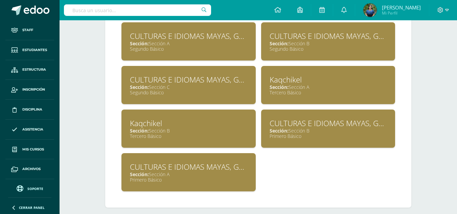
click at [308, 135] on div "Primero Básico" at bounding box center [328, 136] width 117 height 6
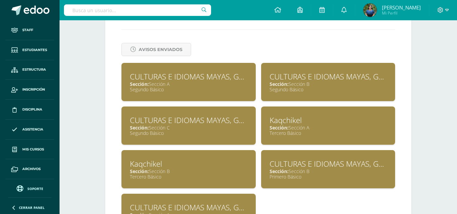
scroll to position [288, 0]
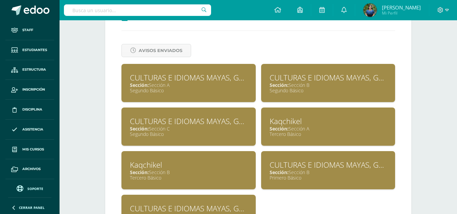
click at [147, 74] on div "CULTURAS E IDIOMAS MAYAS, GARÍFUNA O XINCA" at bounding box center [188, 77] width 117 height 10
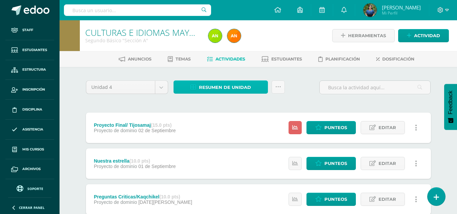
click at [229, 90] on span "Resumen de unidad" at bounding box center [225, 87] width 52 height 13
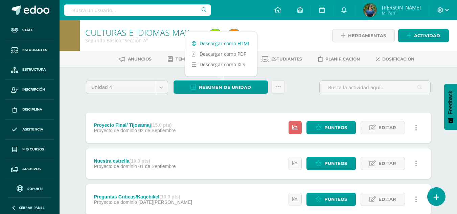
click at [215, 41] on link "Descargar como HTML" at bounding box center [221, 43] width 72 height 10
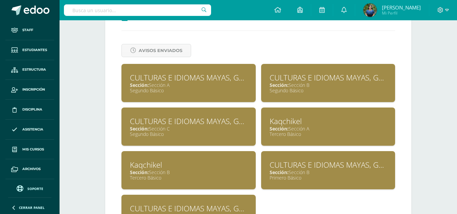
click at [304, 86] on div "Sección: Sección B" at bounding box center [328, 85] width 117 height 6
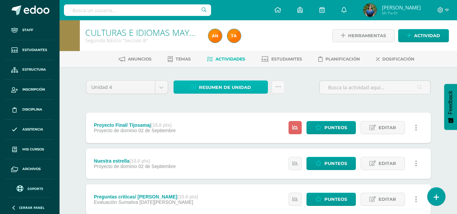
click at [223, 84] on span "Resumen de unidad" at bounding box center [225, 87] width 52 height 13
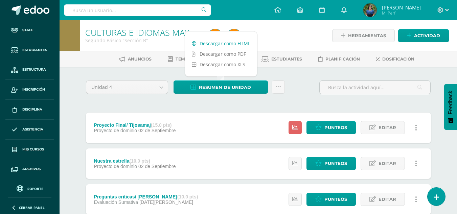
click at [218, 44] on link "Descargar como HTML" at bounding box center [221, 43] width 72 height 10
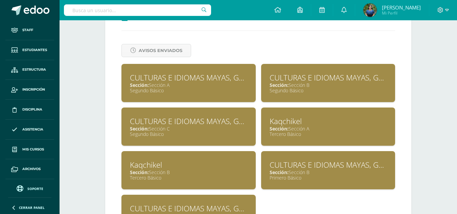
click at [180, 123] on div "CULTURAS E IDIOMAS MAYAS, GARÍFUNA O XINCA" at bounding box center [188, 121] width 117 height 10
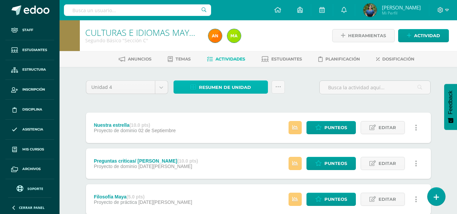
click at [202, 87] on span "Resumen de unidad" at bounding box center [225, 87] width 52 height 13
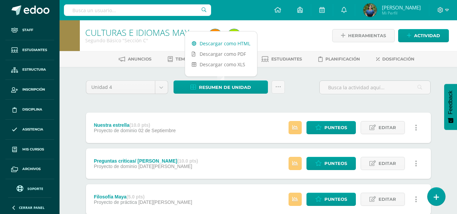
click at [205, 46] on link "Descargar como HTML" at bounding box center [221, 43] width 72 height 10
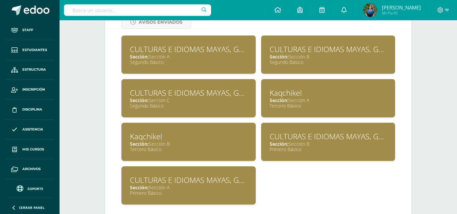
scroll to position [317, 0]
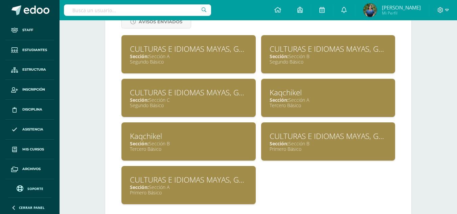
click at [294, 98] on div "Sección: Sección A" at bounding box center [328, 100] width 117 height 6
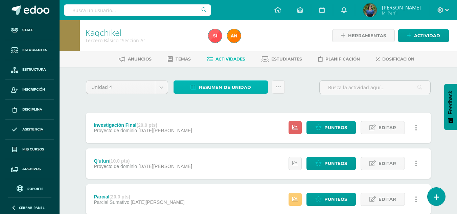
click at [243, 90] on span "Resumen de unidad" at bounding box center [225, 87] width 52 height 13
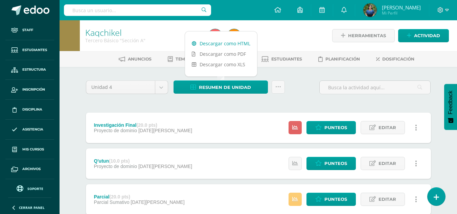
click at [212, 46] on link "Descargar como HTML" at bounding box center [221, 43] width 72 height 10
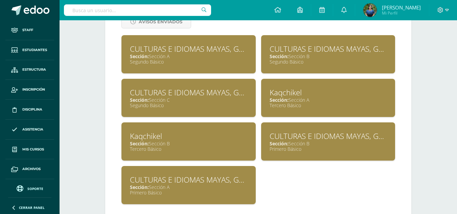
click at [143, 143] on span "Sección:" at bounding box center [139, 143] width 19 height 6
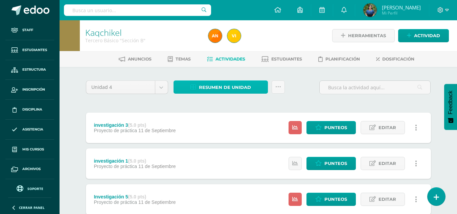
click at [216, 89] on span "Resumen de unidad" at bounding box center [225, 87] width 52 height 13
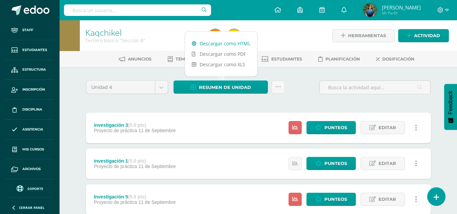
click at [214, 43] on link "Descargar como HTML" at bounding box center [221, 43] width 72 height 10
click at [225, 43] on link "Descargar como HTML" at bounding box center [221, 43] width 72 height 10
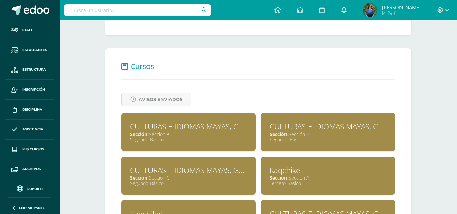
scroll to position [234, 0]
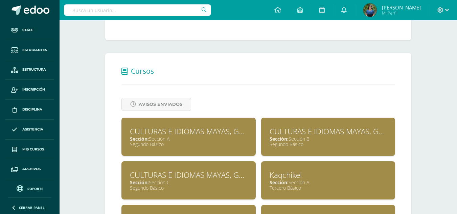
click at [156, 12] on input "text" at bounding box center [137, 10] width 147 height 12
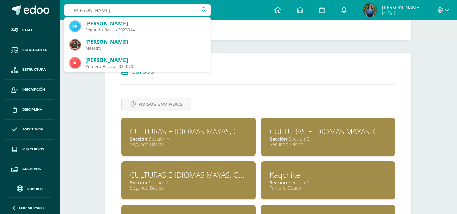
type input "Alexandra"
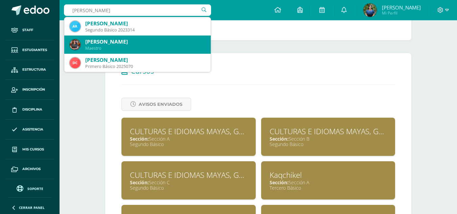
click at [143, 44] on div "[PERSON_NAME]" at bounding box center [145, 41] width 120 height 7
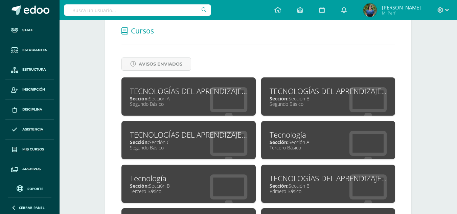
scroll to position [276, 0]
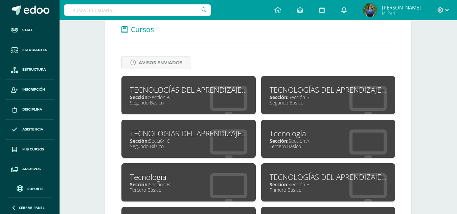
click at [223, 103] on div "Segundo Básico" at bounding box center [188, 103] width 117 height 6
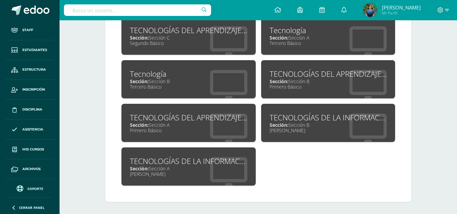
scroll to position [379, 0]
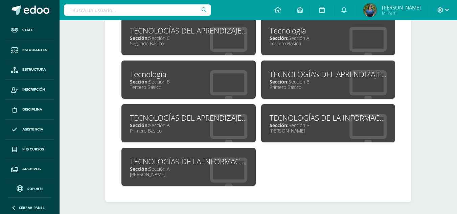
click at [154, 129] on div "Primero Básico" at bounding box center [188, 131] width 117 height 6
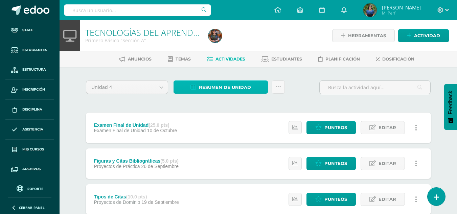
click at [236, 90] on span "Resumen de unidad" at bounding box center [225, 87] width 52 height 13
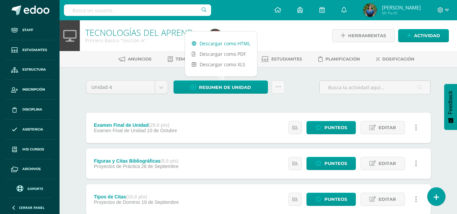
click at [239, 41] on link "Descargar como HTML" at bounding box center [221, 43] width 72 height 10
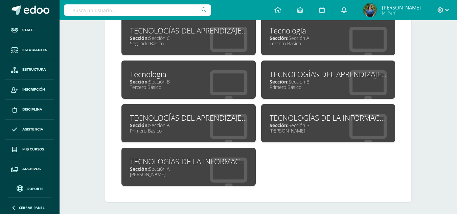
click at [300, 88] on div "Primero Básico" at bounding box center [328, 87] width 117 height 6
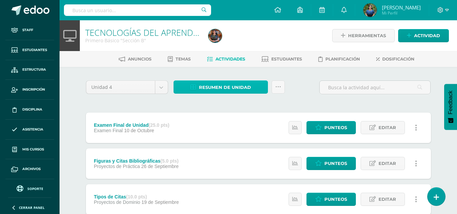
click at [245, 87] on span "Resumen de unidad" at bounding box center [225, 87] width 52 height 13
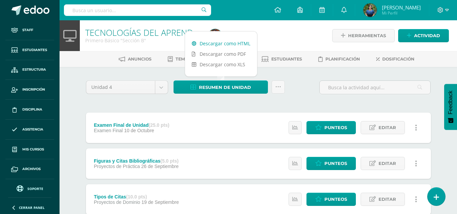
click at [232, 48] on link "Descargar como HTML" at bounding box center [221, 43] width 72 height 10
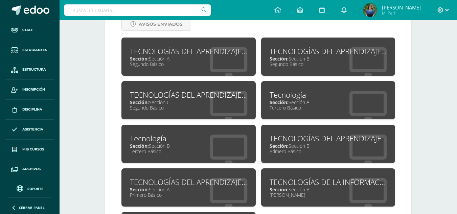
scroll to position [314, 0]
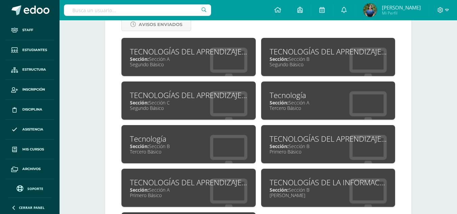
click at [186, 59] on div "Sección: Sección A" at bounding box center [188, 59] width 117 height 6
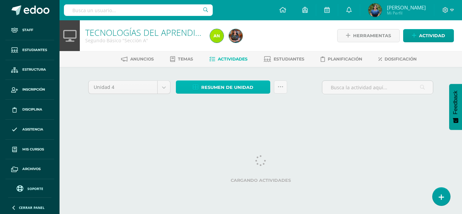
click at [209, 88] on span "Resumen de unidad" at bounding box center [227, 87] width 52 height 13
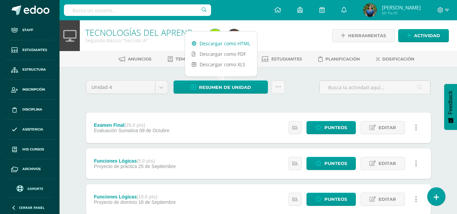
click at [209, 45] on link "Descargar como HTML" at bounding box center [221, 43] width 72 height 10
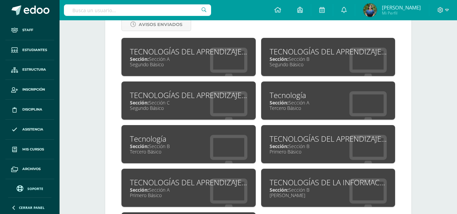
click at [307, 62] on div "Sección: Sección B" at bounding box center [328, 59] width 117 height 6
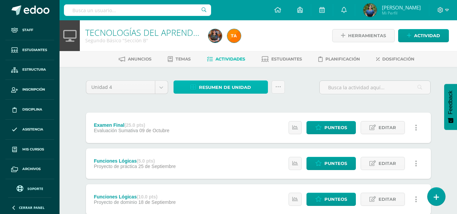
click at [256, 85] on link "Resumen de unidad" at bounding box center [221, 87] width 94 height 13
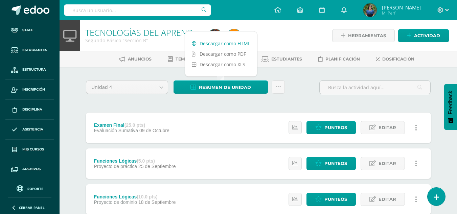
click at [233, 46] on link "Descargar como HTML" at bounding box center [221, 43] width 72 height 10
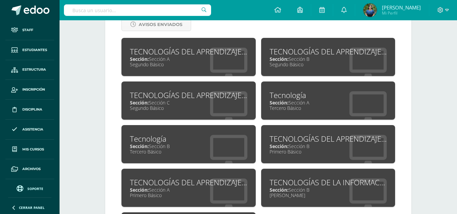
click at [178, 103] on div "Sección: Sección C" at bounding box center [188, 103] width 117 height 6
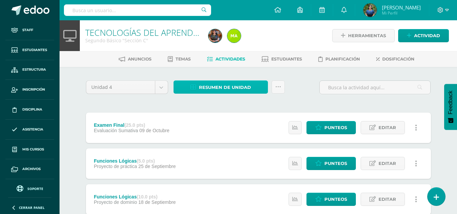
click at [216, 84] on span "Resumen de unidad" at bounding box center [225, 87] width 52 height 13
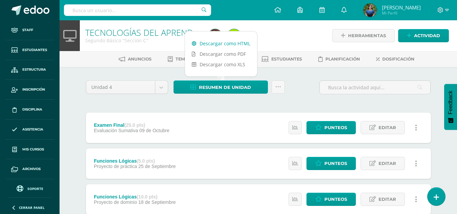
click at [212, 47] on link "Descargar como HTML" at bounding box center [221, 43] width 72 height 10
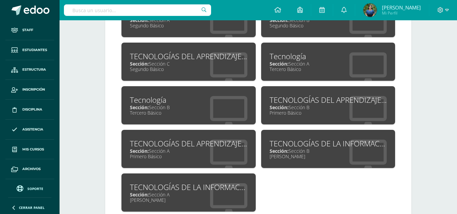
scroll to position [354, 0]
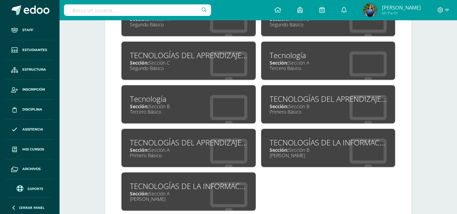
click at [311, 60] on div "Sección: Sección A" at bounding box center [328, 63] width 117 height 6
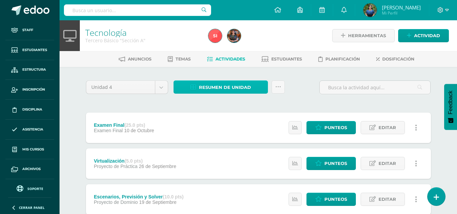
click at [249, 86] on span "Resumen de unidad" at bounding box center [225, 87] width 52 height 13
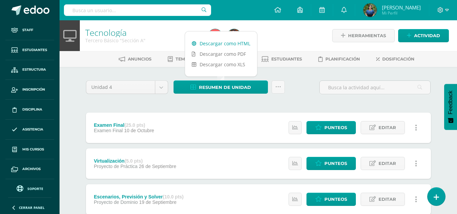
click at [234, 47] on link "Descargar como HTML" at bounding box center [221, 43] width 72 height 10
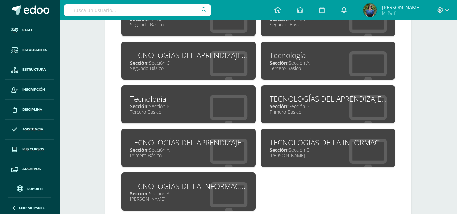
click at [172, 108] on div "Sección: Sección B" at bounding box center [188, 106] width 117 height 6
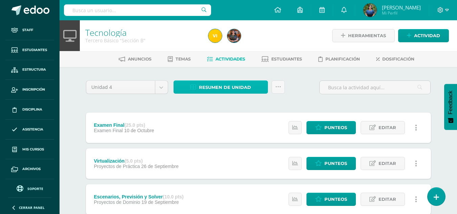
click at [208, 92] on span "Resumen de unidad" at bounding box center [225, 87] width 52 height 13
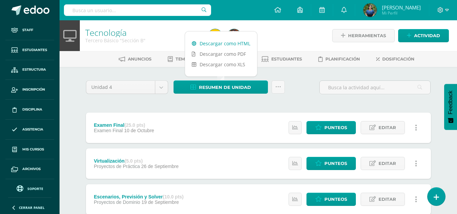
click at [213, 43] on link "Descargar como HTML" at bounding box center [221, 43] width 72 height 10
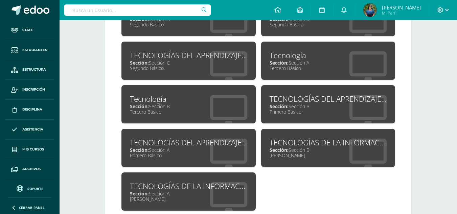
scroll to position [381, 0]
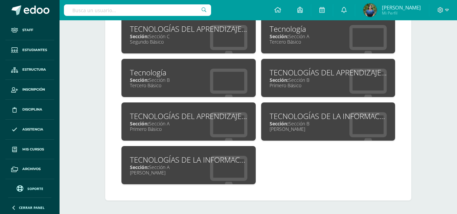
click at [163, 166] on div "Sección: Sección A" at bounding box center [188, 167] width 117 height 6
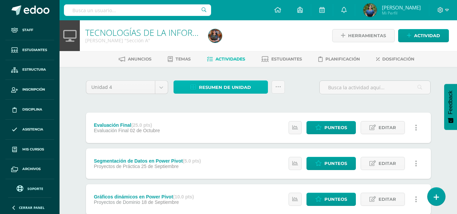
click at [226, 90] on span "Resumen de unidad" at bounding box center [225, 87] width 52 height 13
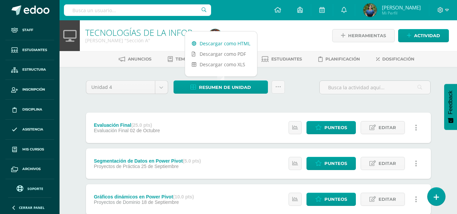
click at [220, 46] on link "Descargar como HTML" at bounding box center [221, 43] width 72 height 10
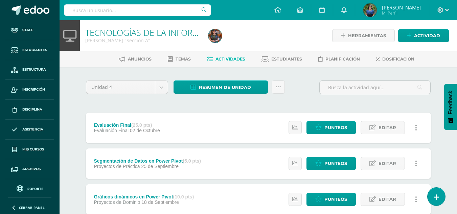
click at [277, 30] on div at bounding box center [269, 35] width 126 height 31
click at [217, 37] on img at bounding box center [216, 36] width 14 height 14
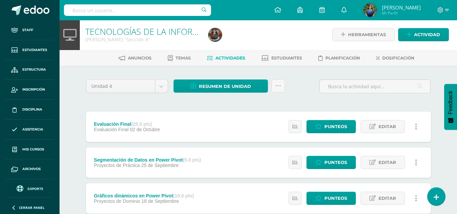
scroll to position [1, 0]
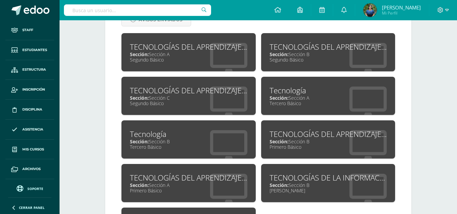
scroll to position [381, 0]
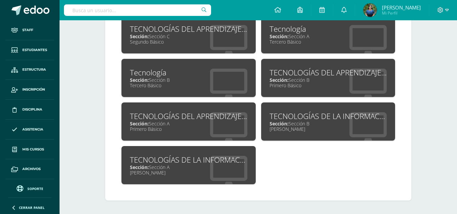
click at [276, 114] on div "TECNOLOGÍAS DE LA INFORMACIÓN Y LA COMUNICACIÓN 5" at bounding box center [328, 116] width 117 height 10
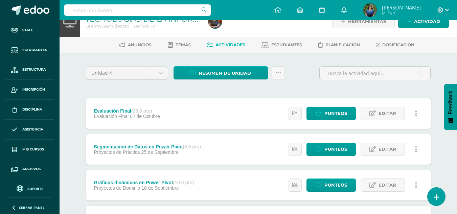
scroll to position [15, 0]
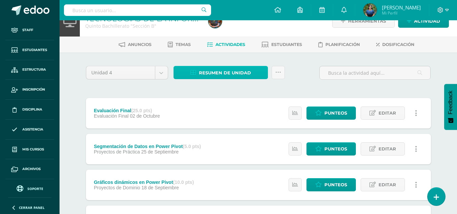
click at [217, 74] on span "Resumen de unidad" at bounding box center [225, 73] width 52 height 13
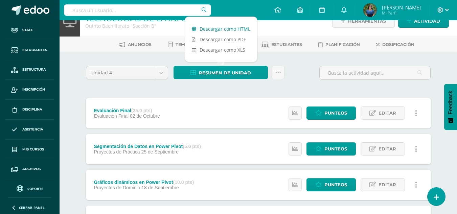
click at [225, 31] on link "Descargar como HTML" at bounding box center [221, 29] width 72 height 10
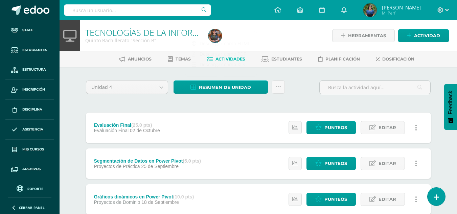
click at [151, 11] on input "text" at bounding box center [137, 10] width 147 height 12
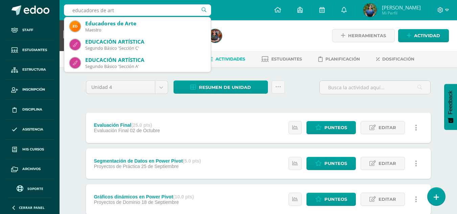
type input "educadores de arte"
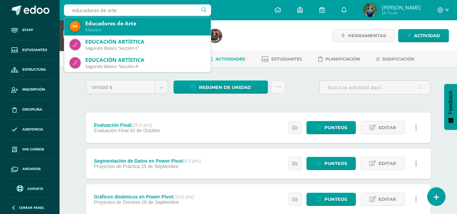
click at [156, 28] on div "Maestro" at bounding box center [145, 30] width 120 height 6
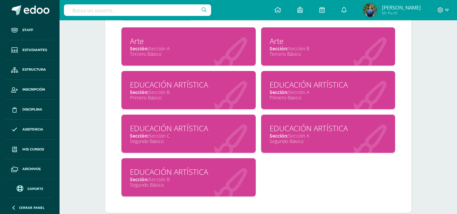
scroll to position [325, 0]
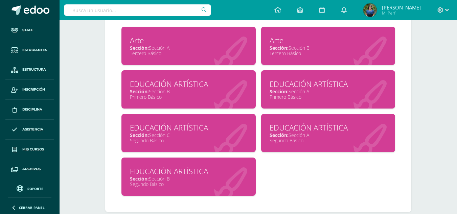
click at [283, 93] on span "Sección:" at bounding box center [279, 91] width 19 height 6
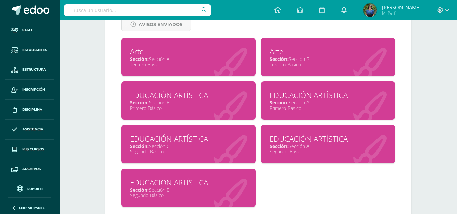
scroll to position [314, 0]
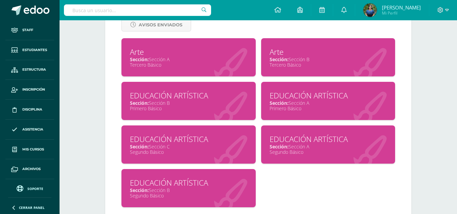
click at [202, 73] on div "Arte Sección: Sección A Tercero Básico" at bounding box center [189, 57] width 134 height 38
click at [286, 74] on div "Arte Sección: Sección B Tercero Básico" at bounding box center [328, 57] width 134 height 38
click at [195, 113] on div "EDUCACIÓN ARTÍSTICA Sección: Sección B Primero Básico" at bounding box center [189, 101] width 134 height 38
click at [141, 10] on input "text" at bounding box center [137, 10] width 147 height 12
type input "Sof"
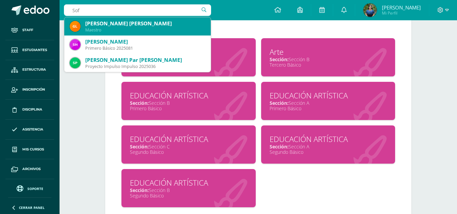
click at [135, 22] on div "[PERSON_NAME] [PERSON_NAME]" at bounding box center [145, 23] width 120 height 7
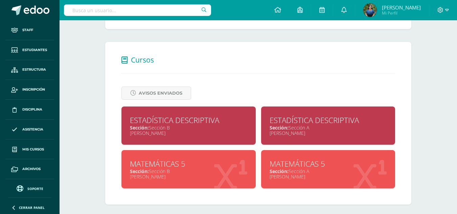
scroll to position [250, 0]
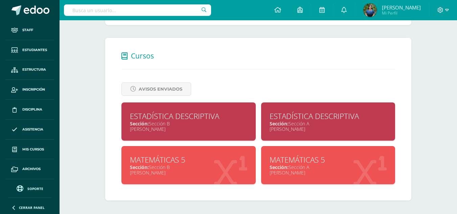
click at [288, 150] on div "MATEMÁTICAS 5 Sección: Sección A Quinto Bachillerato" at bounding box center [328, 165] width 134 height 38
click at [268, 164] on div "MATEMÁTICAS 5 Sección: Sección A Quinto Bachillerato" at bounding box center [328, 165] width 134 height 38
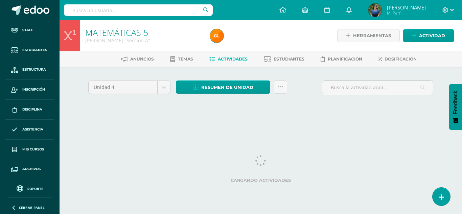
click at [310, 126] on html "Staff Estudiantes Estructura Inscripción Disciplina Asistencia Mis cursos Archi…" at bounding box center [231, 63] width 462 height 126
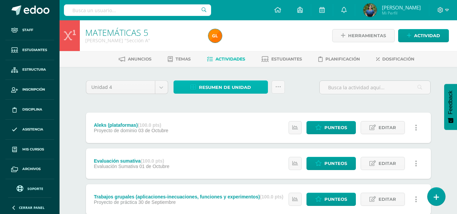
click at [252, 91] on link "Resumen de unidad" at bounding box center [221, 87] width 94 height 13
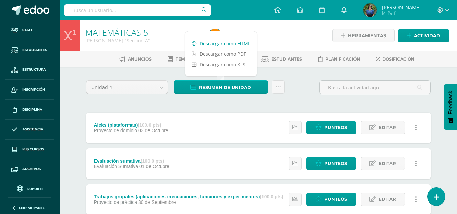
click at [215, 46] on link "Descargar como HTML" at bounding box center [221, 43] width 72 height 10
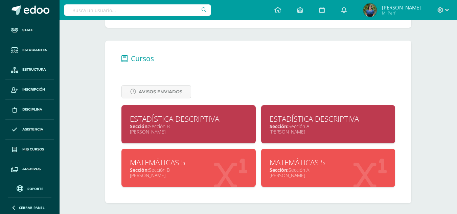
click at [192, 166] on div "MATEMÁTICAS 5" at bounding box center [188, 162] width 117 height 10
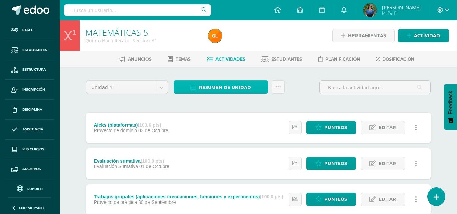
click at [213, 89] on span "Resumen de unidad" at bounding box center [225, 87] width 52 height 13
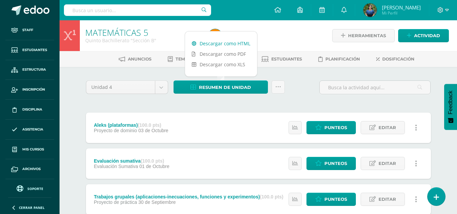
click at [217, 42] on link "Descargar como HTML" at bounding box center [221, 43] width 72 height 10
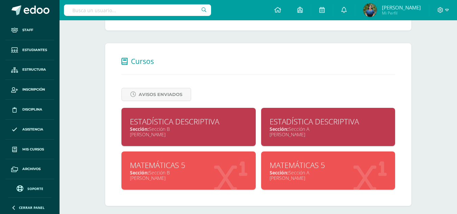
click at [300, 130] on div "Sección: Sección A" at bounding box center [328, 129] width 117 height 6
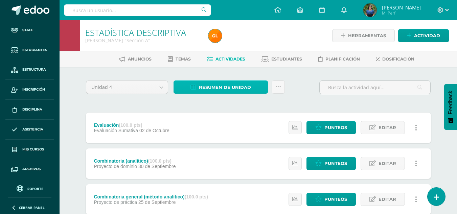
click at [236, 83] on span "Resumen de unidad" at bounding box center [225, 87] width 52 height 13
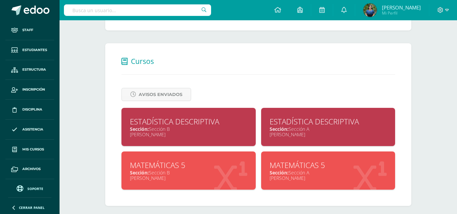
click at [289, 125] on div "ESTADÍSTICA DESCRIPTIVA" at bounding box center [328, 121] width 117 height 10
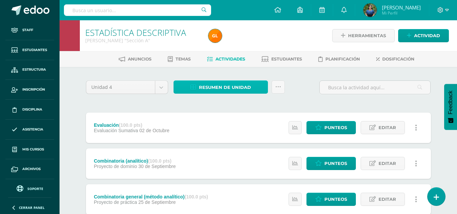
click at [247, 90] on span "Resumen de unidad" at bounding box center [225, 87] width 52 height 13
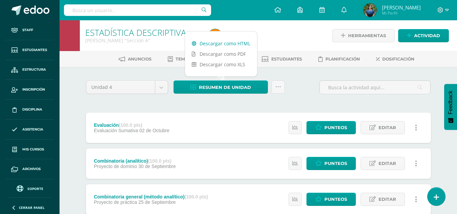
click at [229, 45] on link "Descargar como HTML" at bounding box center [221, 43] width 72 height 10
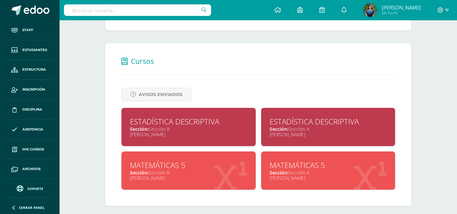
click at [172, 139] on div "ESTADÍSTICA DESCRIPTIVA Sección: Sección B Quinto Bachillerato" at bounding box center [189, 127] width 134 height 38
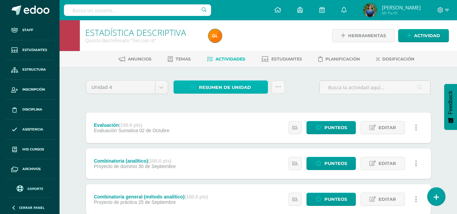
click at [215, 85] on span "Resumen de unidad" at bounding box center [225, 87] width 52 height 13
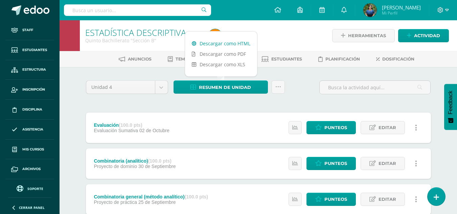
click at [228, 44] on link "Descargar como HTML" at bounding box center [221, 43] width 72 height 10
